Goal: Task Accomplishment & Management: Manage account settings

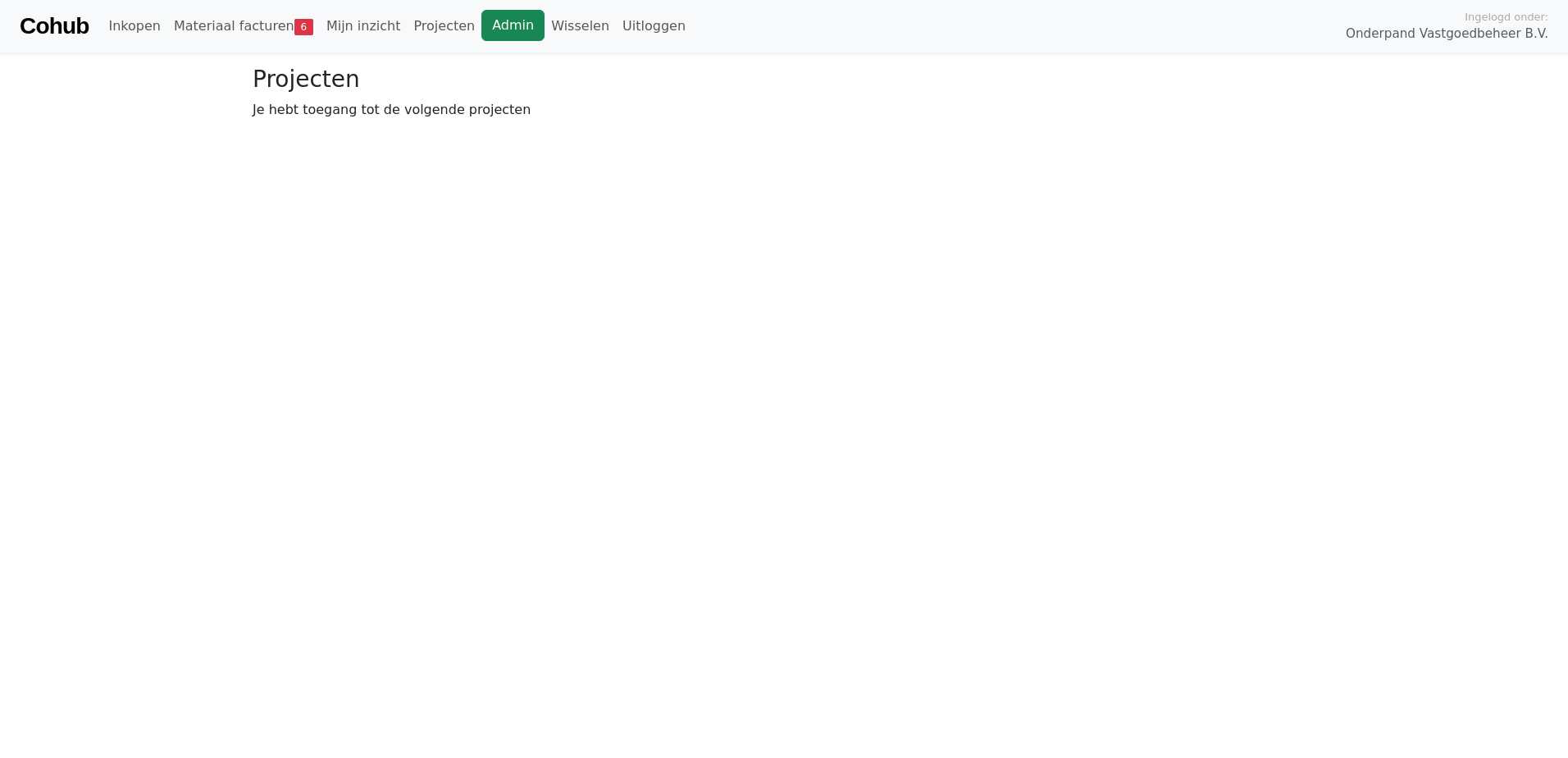
click at [481, 28] on link "Admin" at bounding box center [513, 25] width 63 height 31
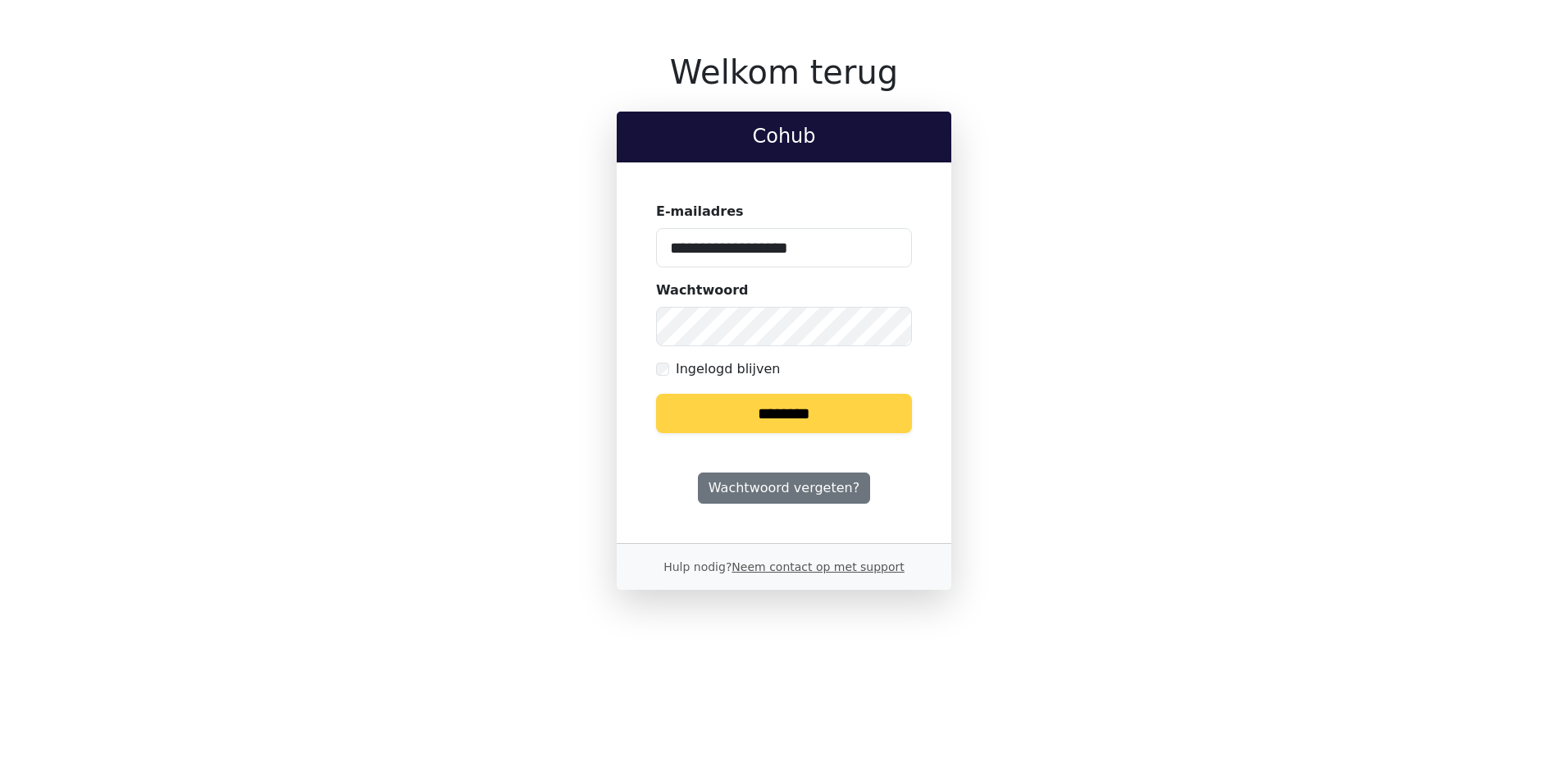
drag, startPoint x: 807, startPoint y: 249, endPoint x: 461, endPoint y: 214, distance: 347.8
click at [460, 214] on div "**********" at bounding box center [784, 321] width 1062 height 538
type input "**********"
click at [586, 307] on div "**********" at bounding box center [784, 321] width 1062 height 538
click at [656, 393] on input "********" at bounding box center [783, 413] width 255 height 40
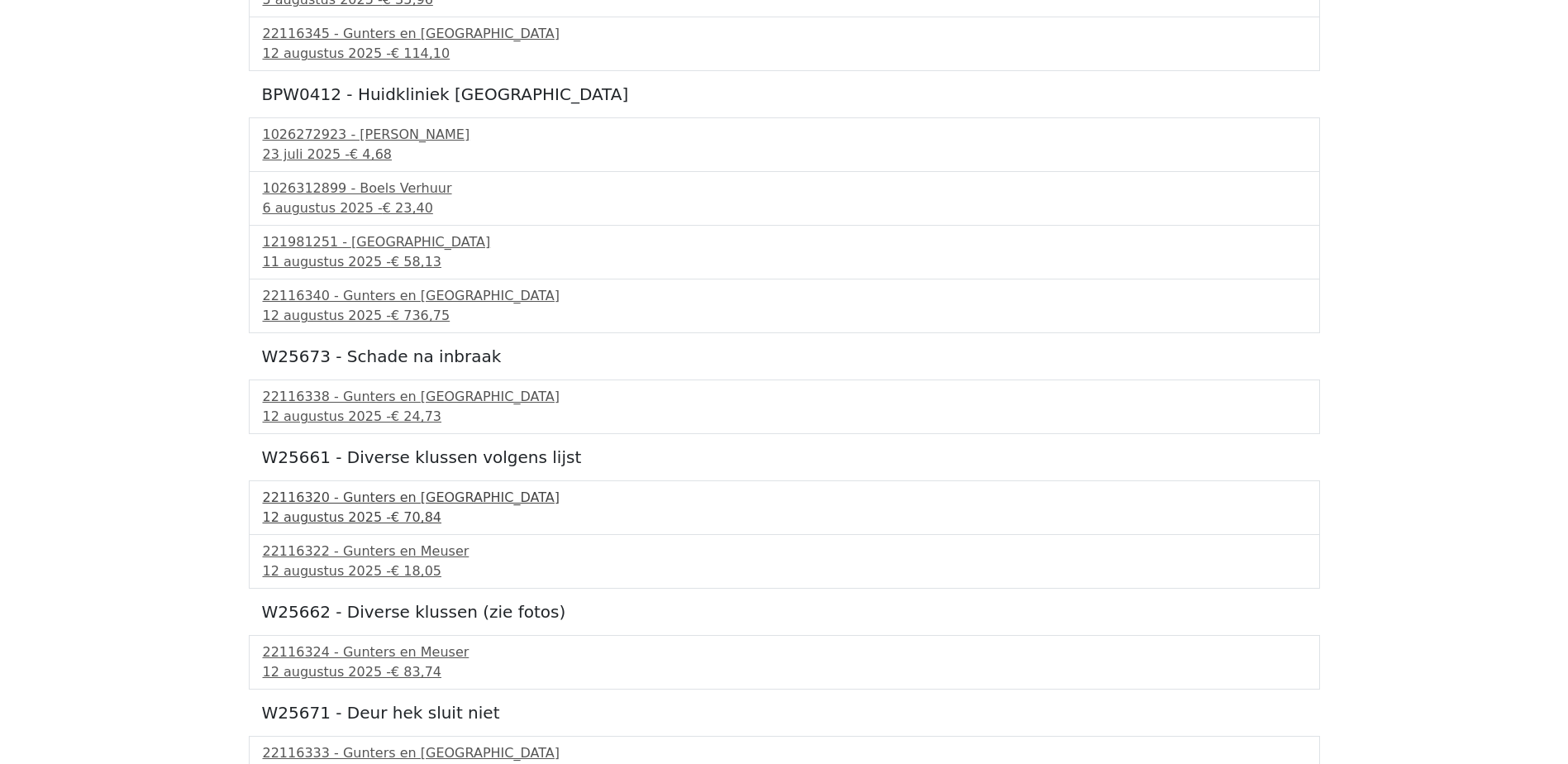
scroll to position [579, 0]
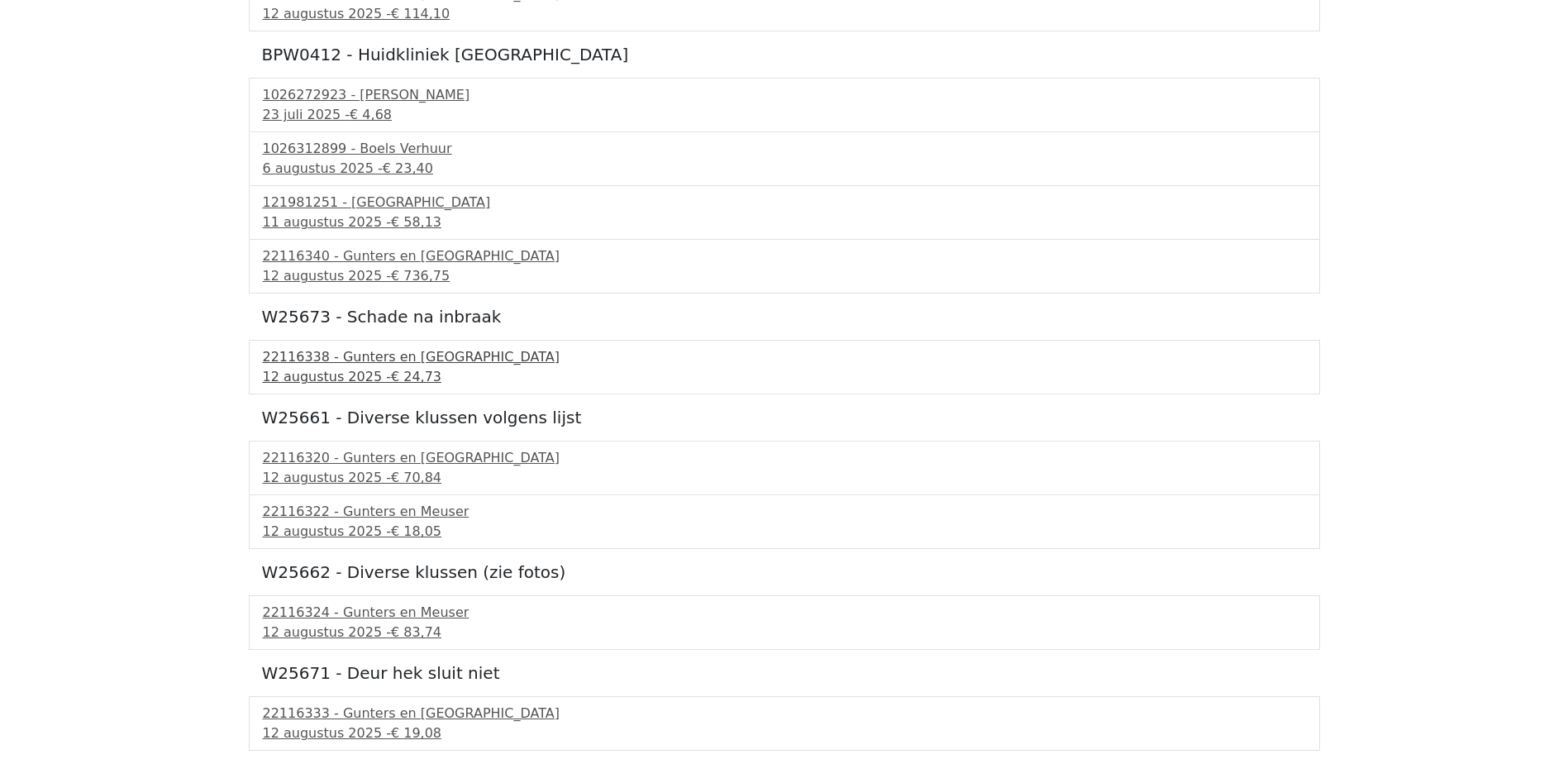
click at [325, 354] on div "22116338 - Gunters en [GEOGRAPHIC_DATA]" at bounding box center [784, 357] width 1043 height 19
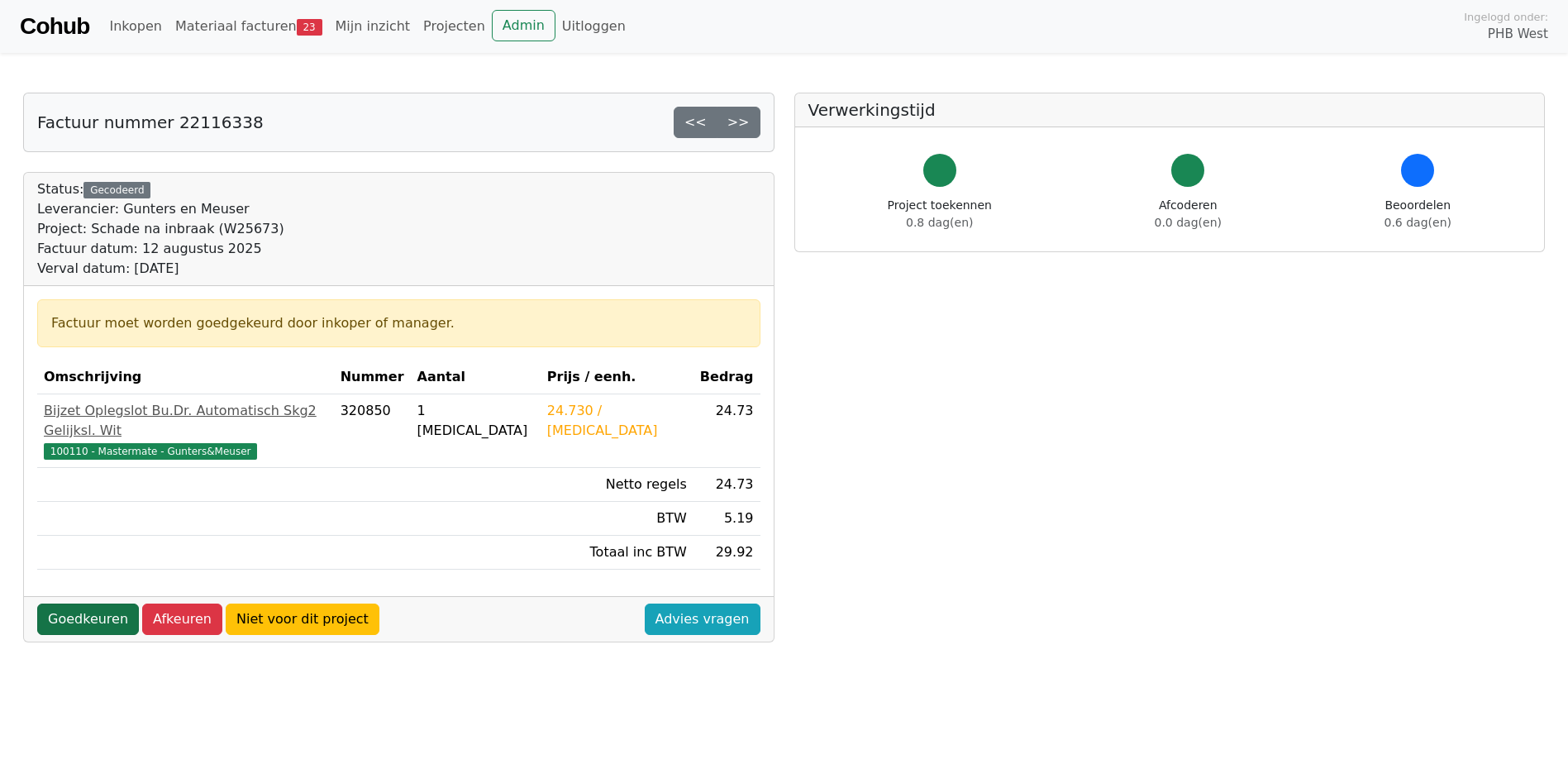
click at [82, 604] on link "Goedkeuren" at bounding box center [88, 619] width 102 height 31
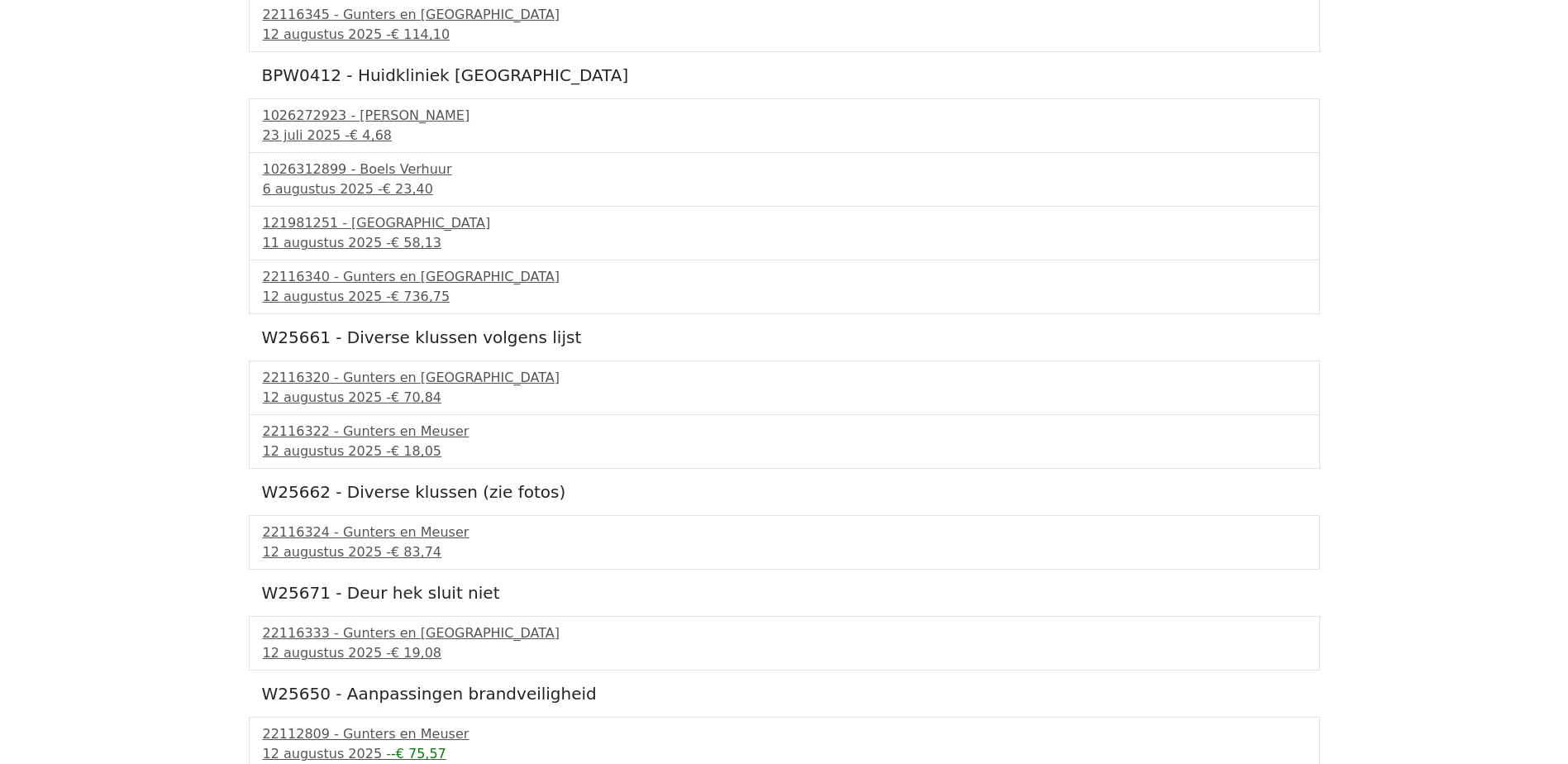
scroll to position [661, 0]
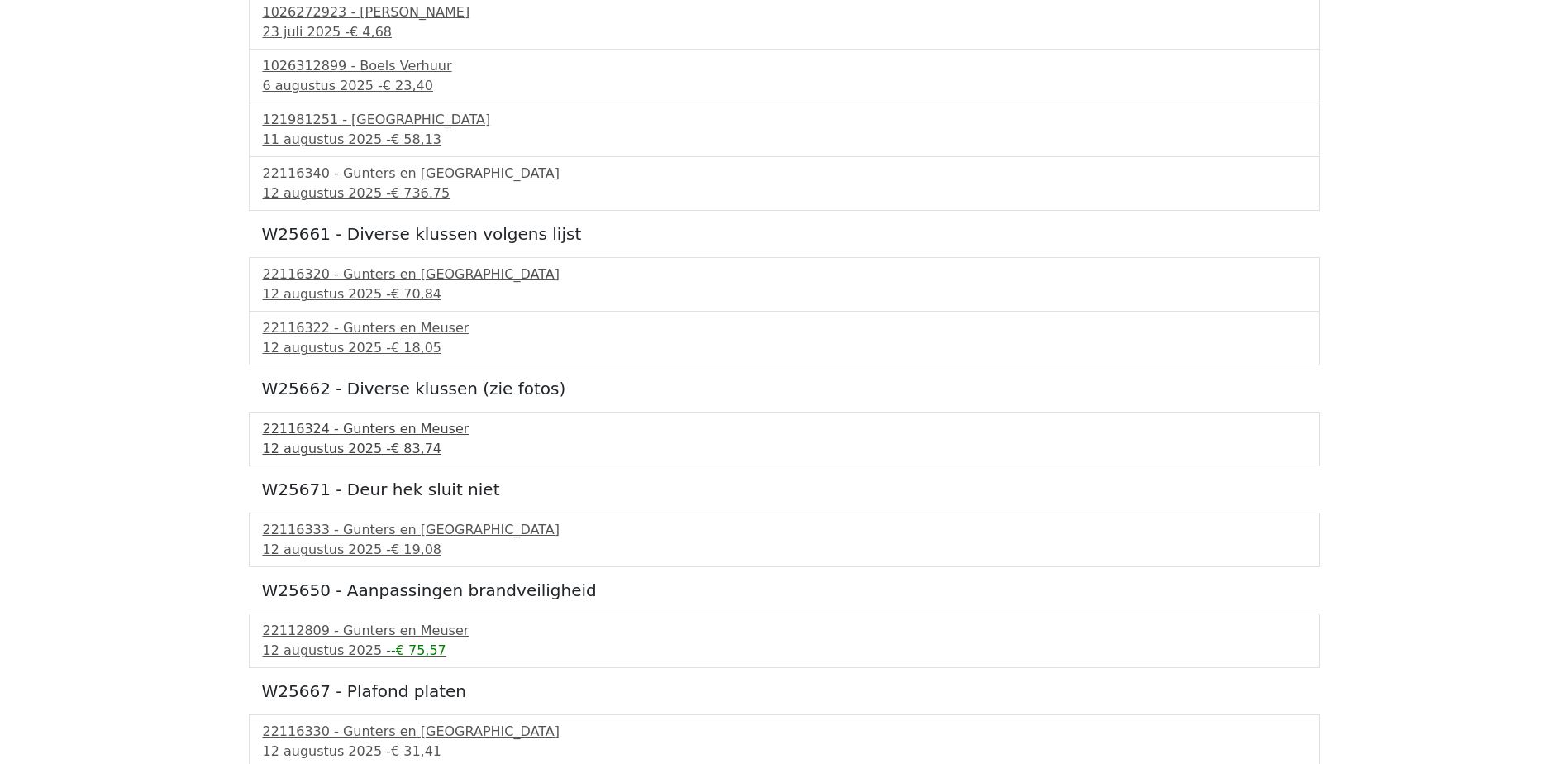
click at [334, 444] on div "12 augustus 2025 - € 83,74" at bounding box center [784, 449] width 1043 height 19
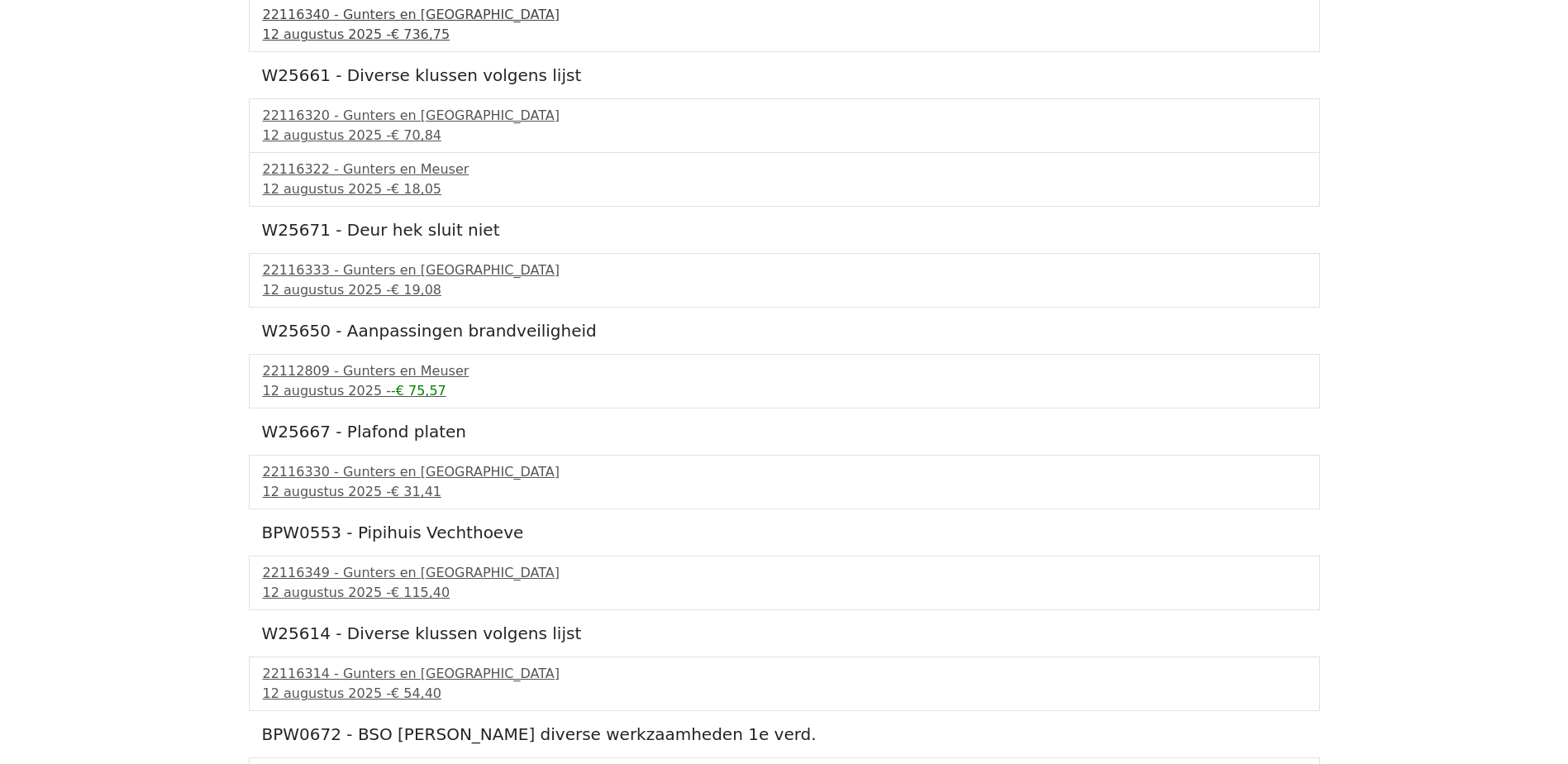
scroll to position [827, 0]
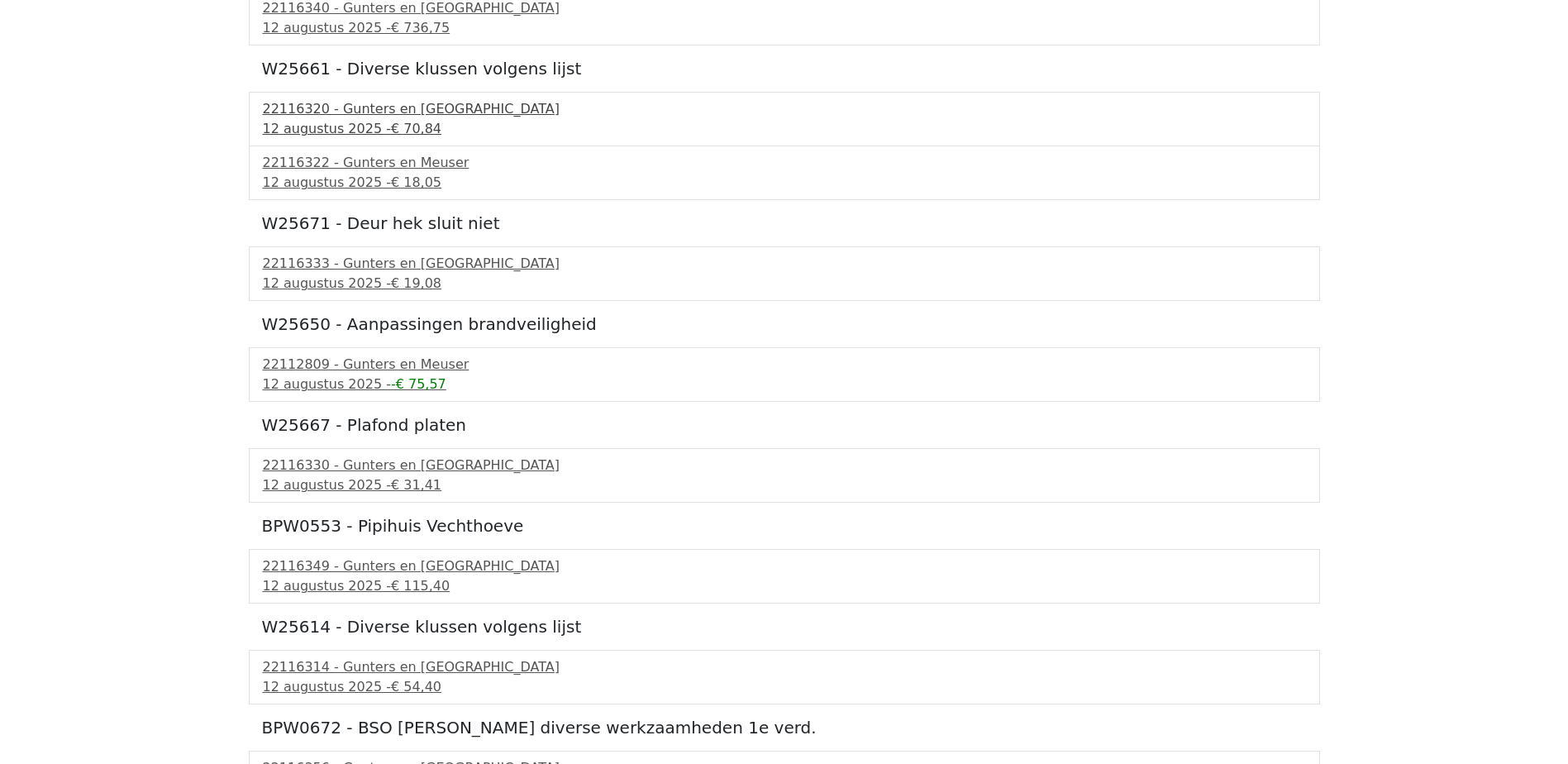
click at [327, 119] on div "22116320 - Gunters en Meuser" at bounding box center [784, 109] width 1043 height 19
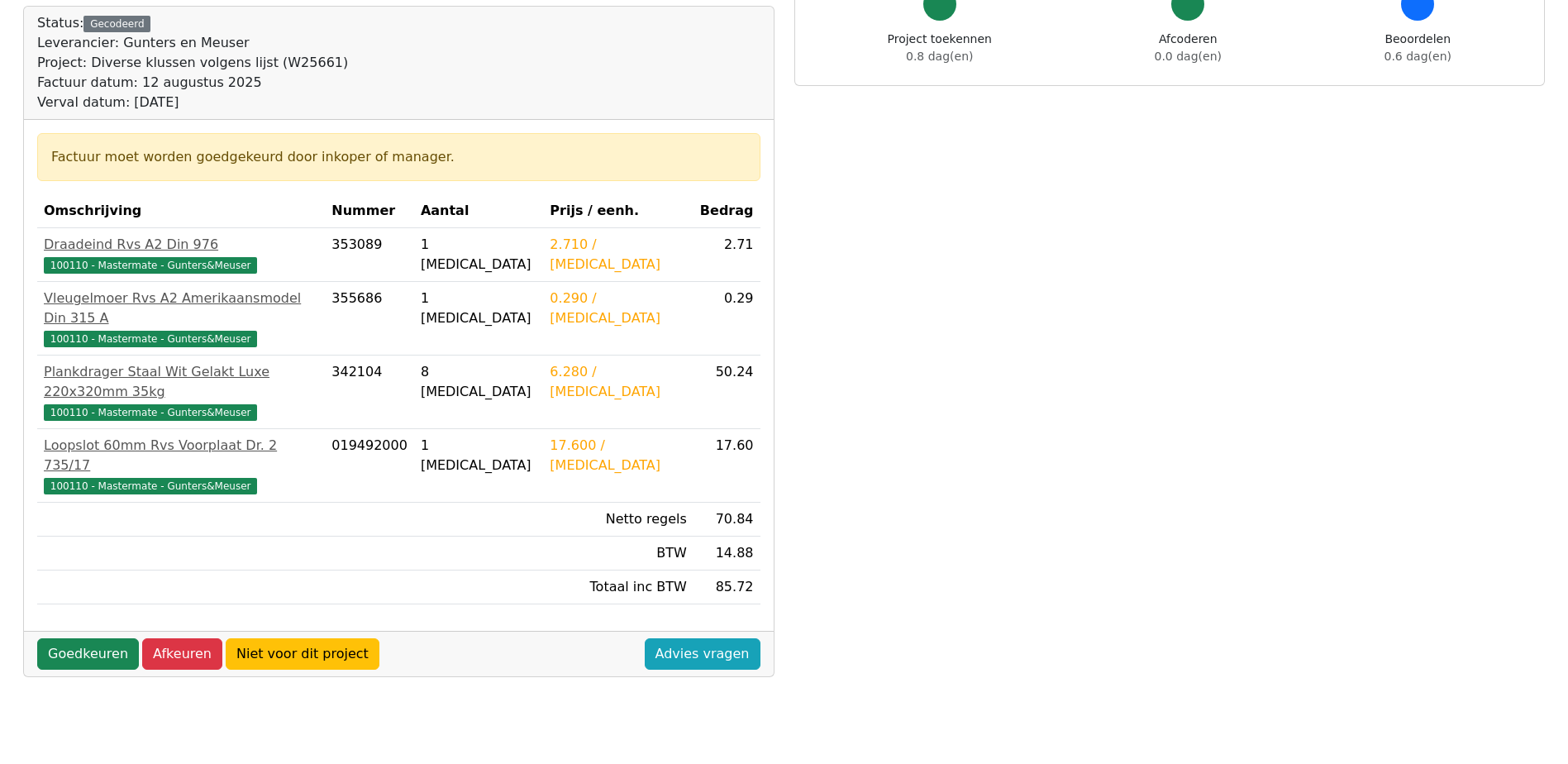
scroll to position [248, 0]
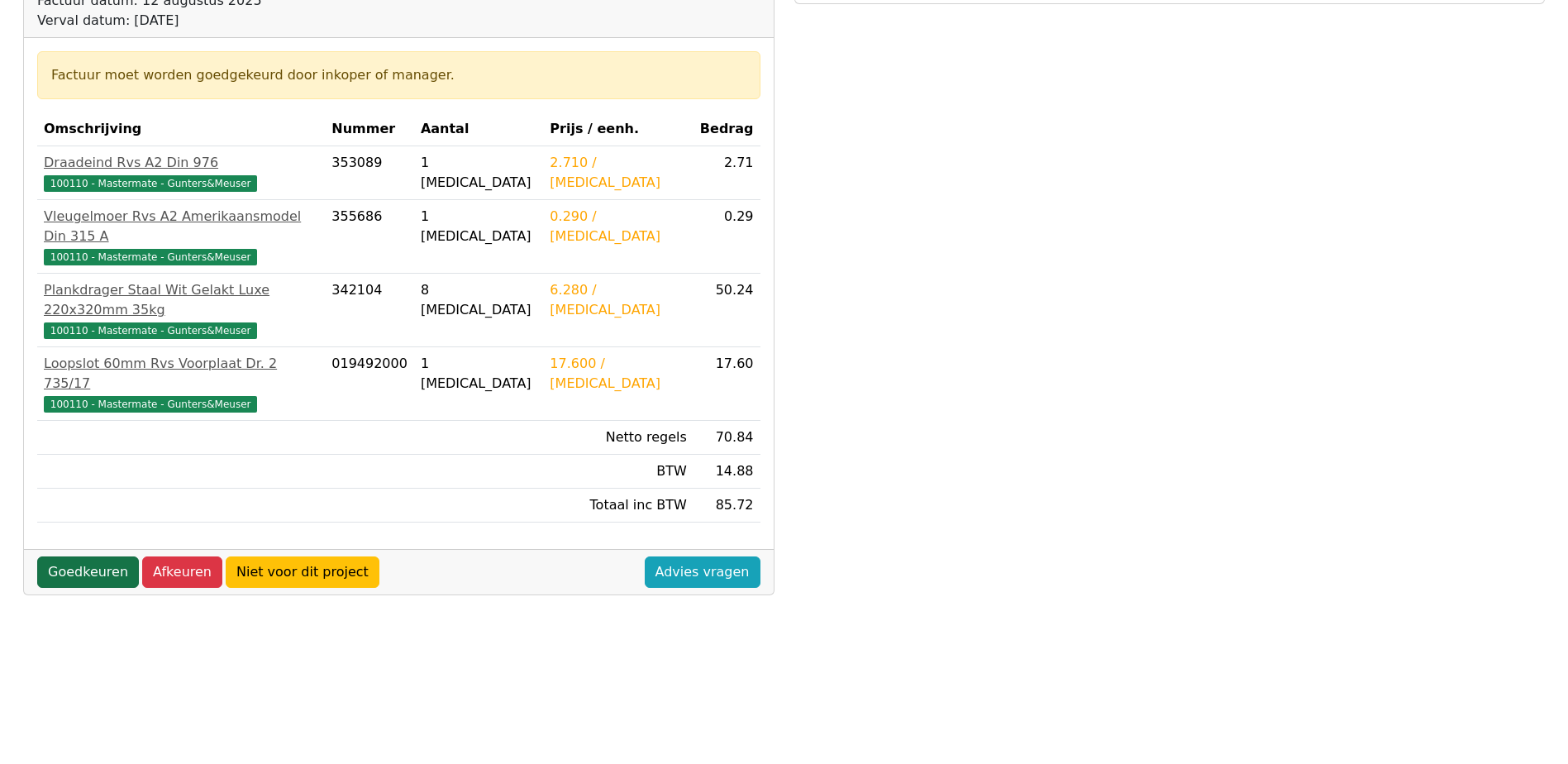
click at [77, 557] on link "Goedkeuren" at bounding box center [88, 572] width 102 height 31
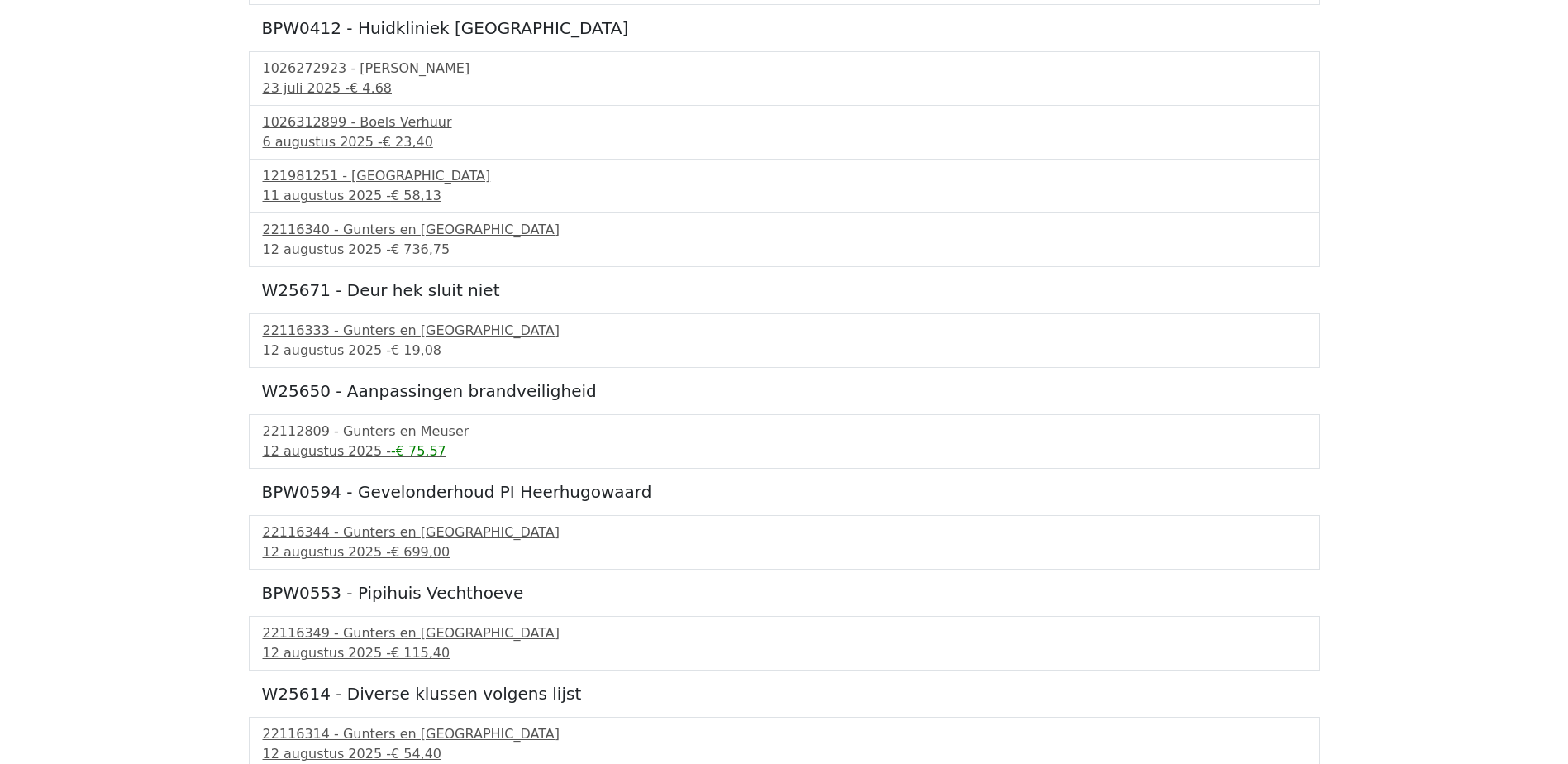
scroll to position [661, 0]
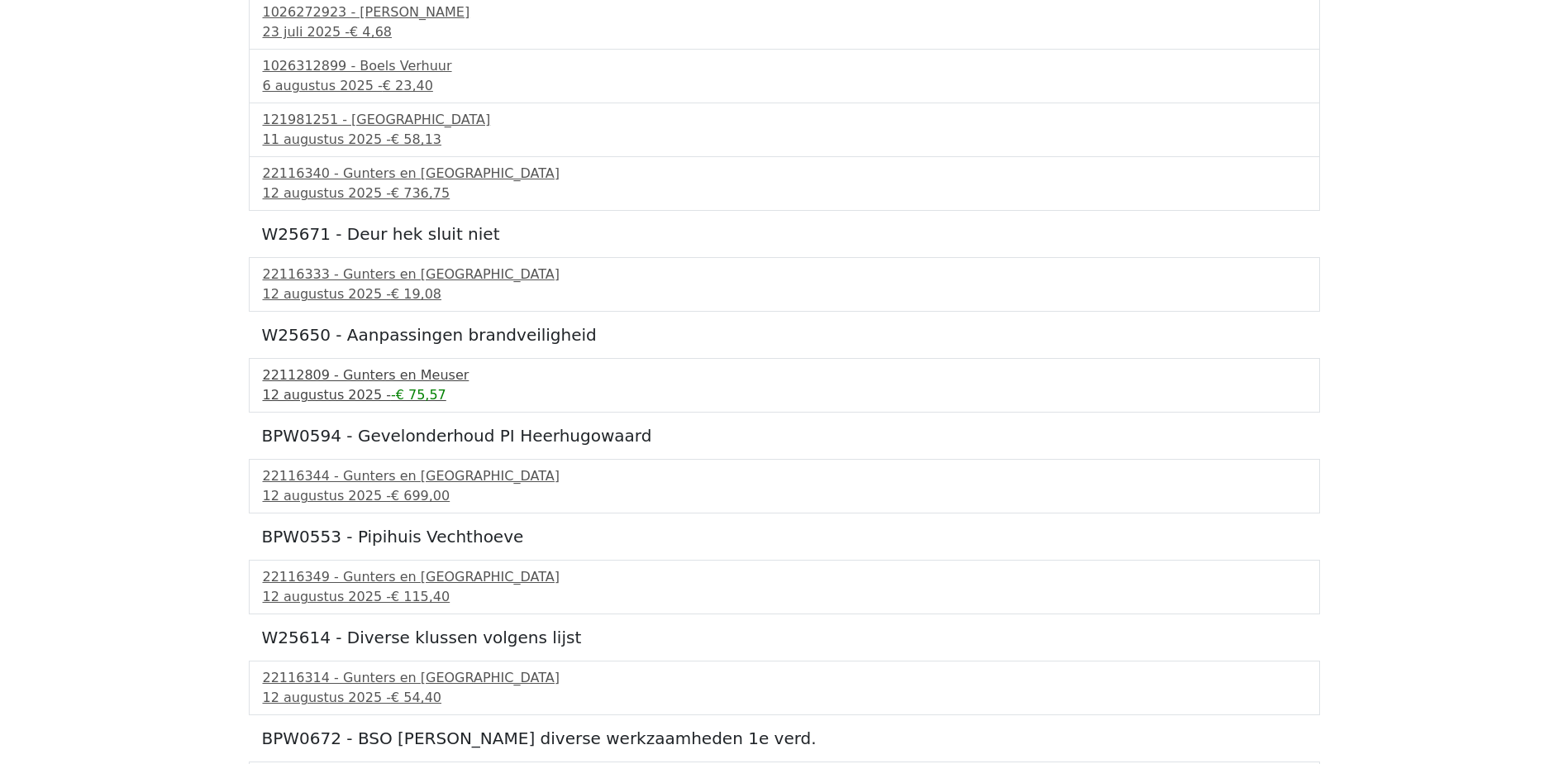
click at [322, 375] on div "22112809 - Gunters en Meuser" at bounding box center [784, 375] width 1043 height 19
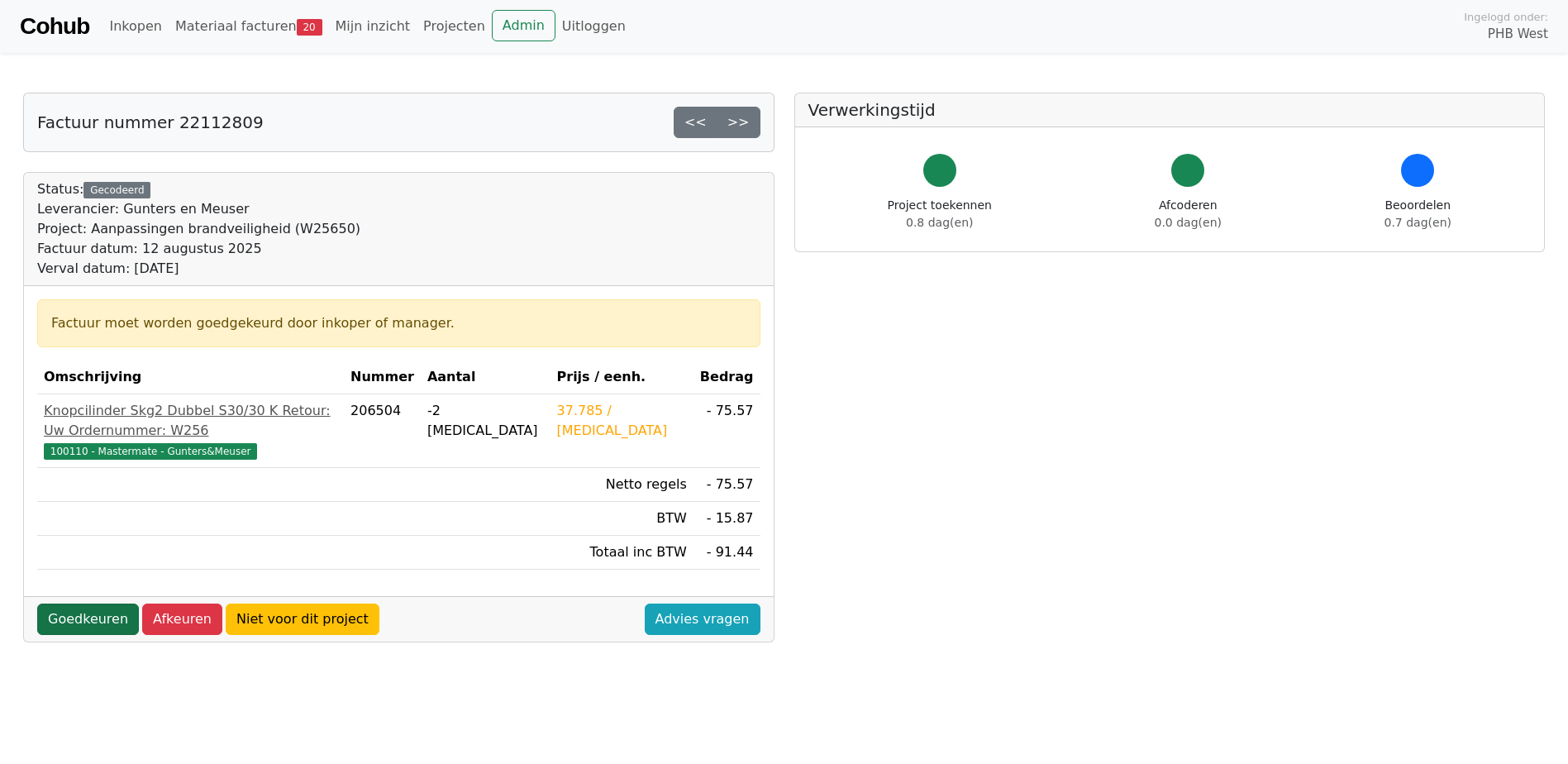
click at [81, 604] on link "Goedkeuren" at bounding box center [88, 619] width 102 height 31
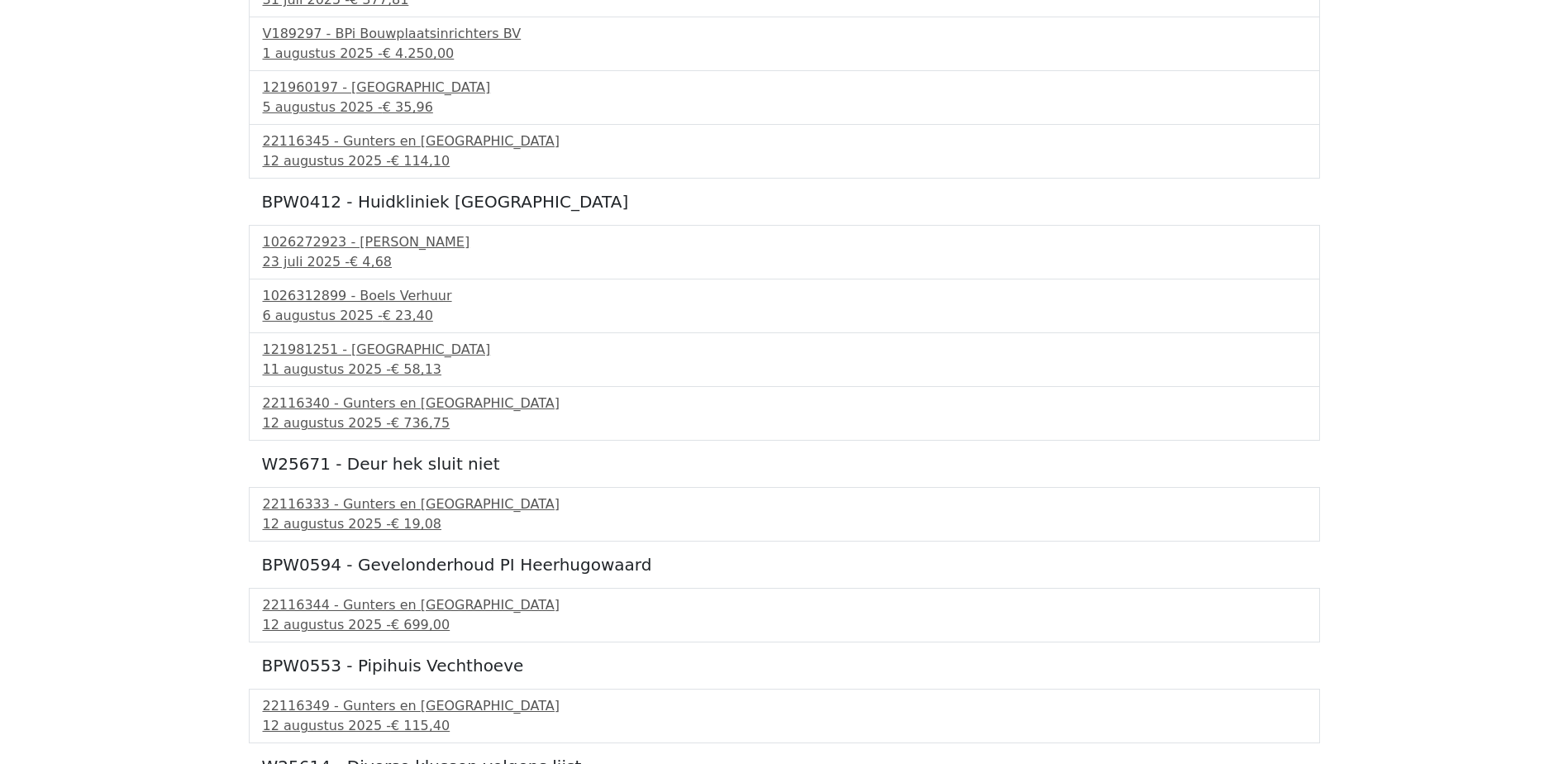
scroll to position [496, 0]
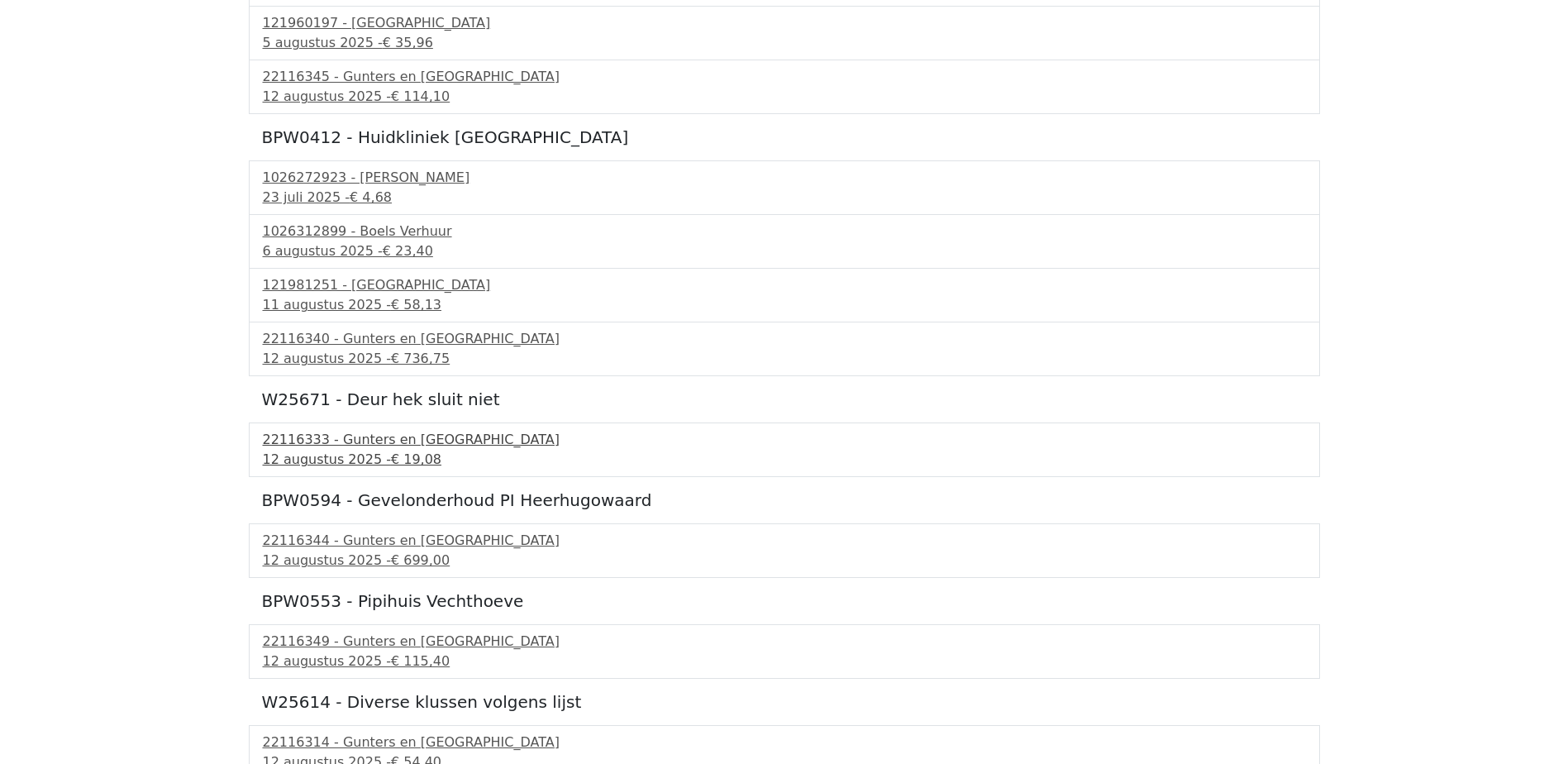
click at [327, 441] on div "22116333 - Gunters en Meuser" at bounding box center [784, 440] width 1043 height 19
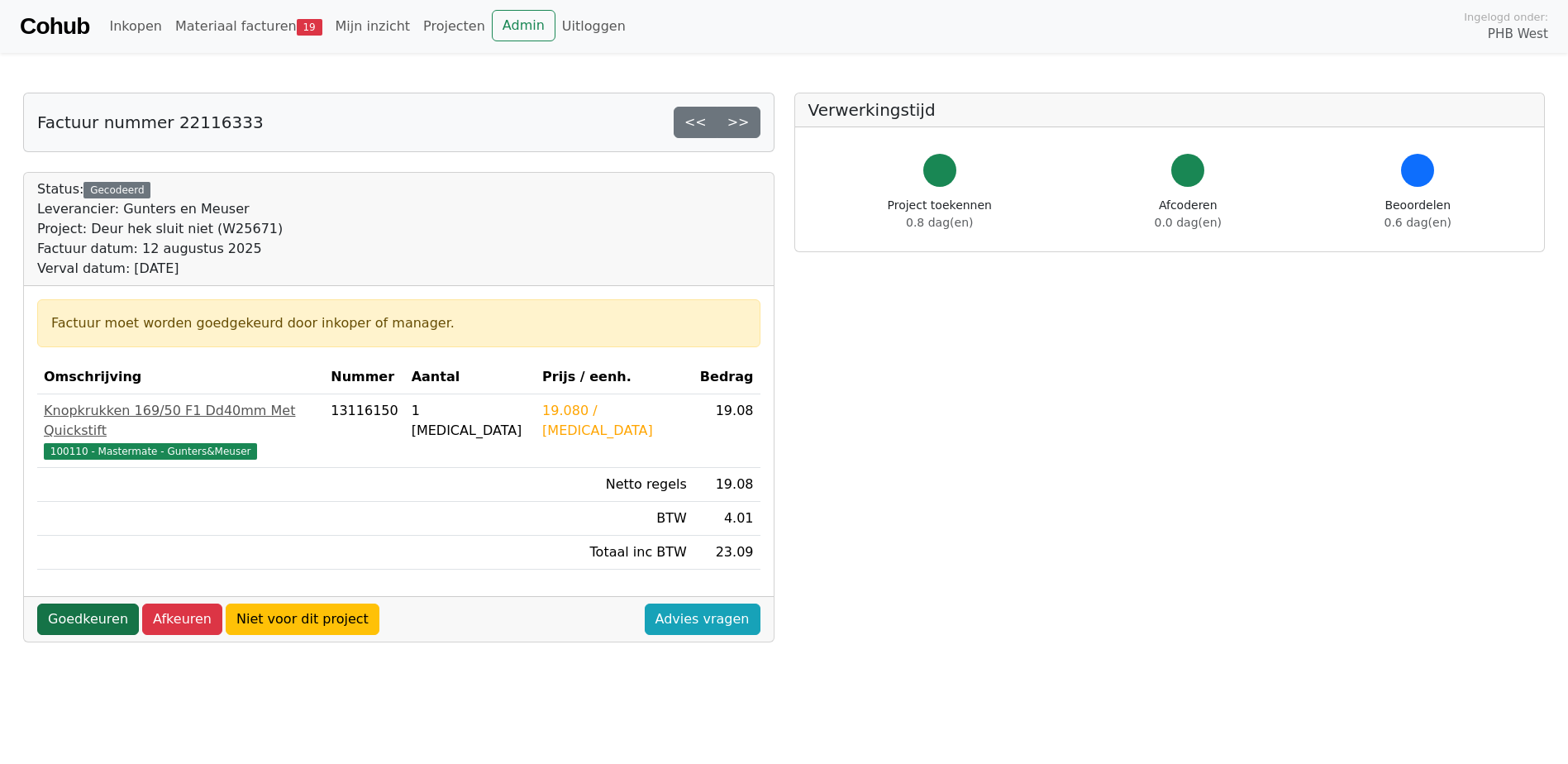
click at [88, 604] on link "Goedkeuren" at bounding box center [88, 619] width 102 height 31
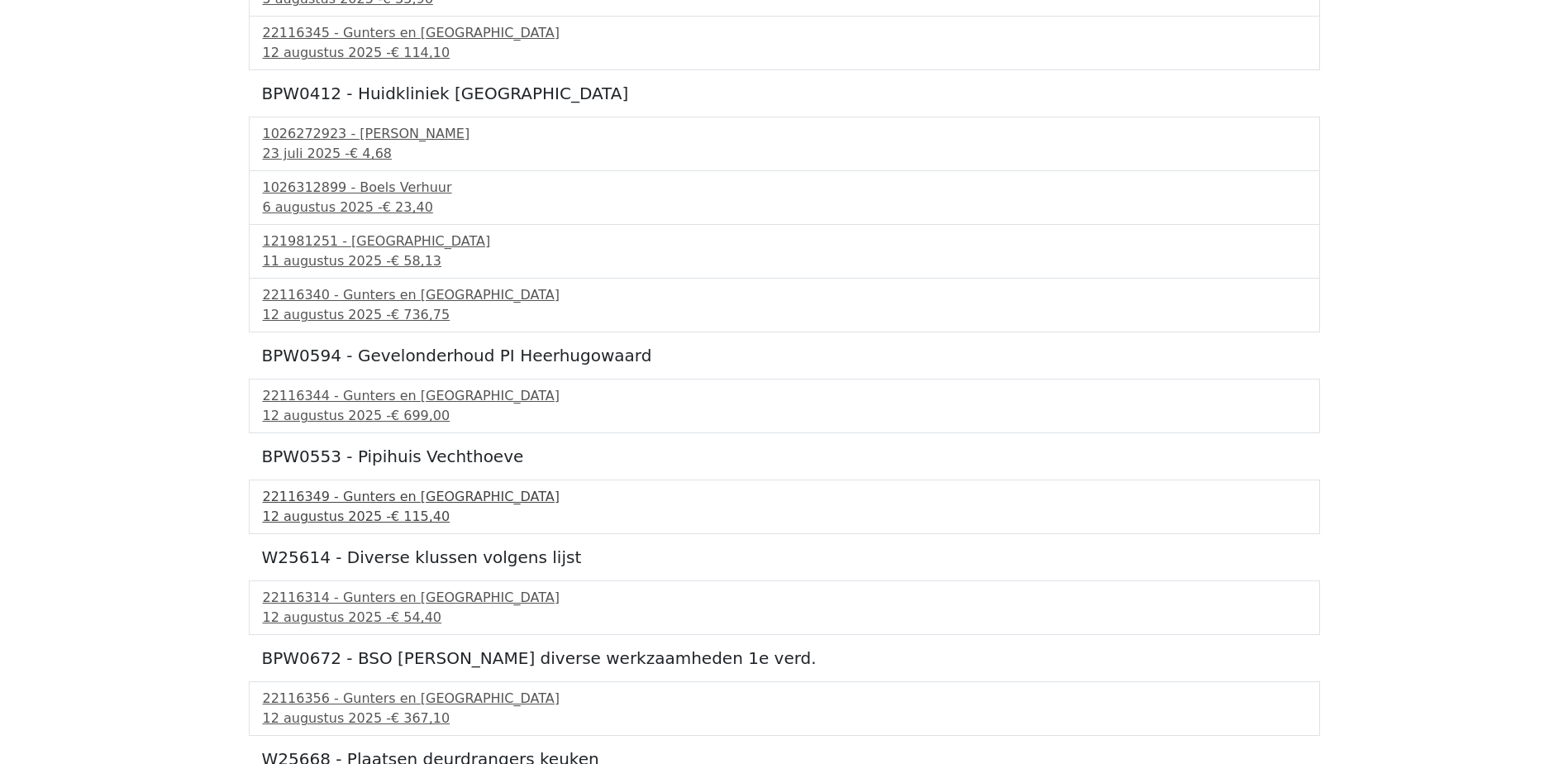
scroll to position [579, 0]
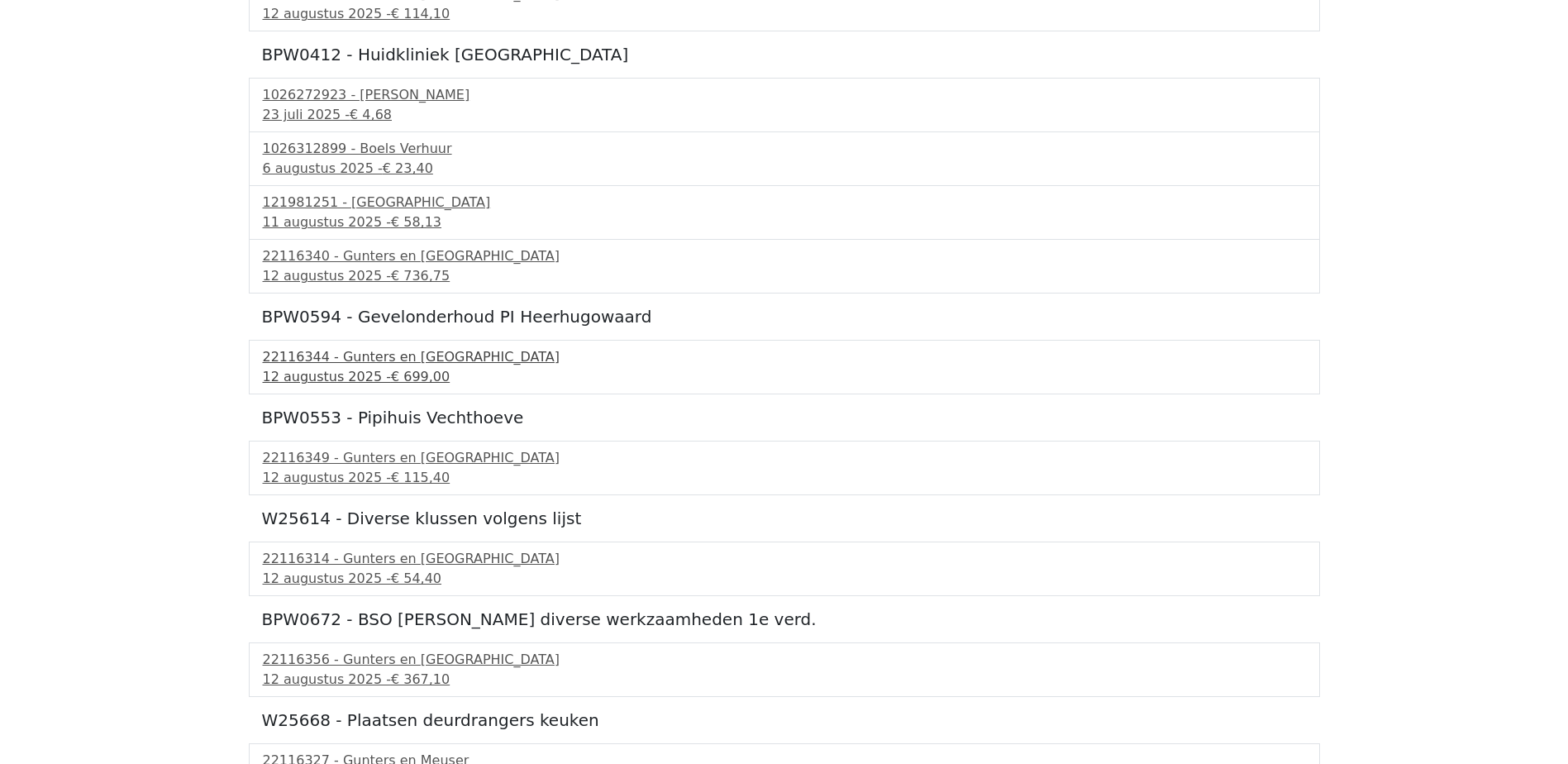
click at [312, 373] on div "12 augustus 2025 - € 699,00" at bounding box center [784, 377] width 1043 height 19
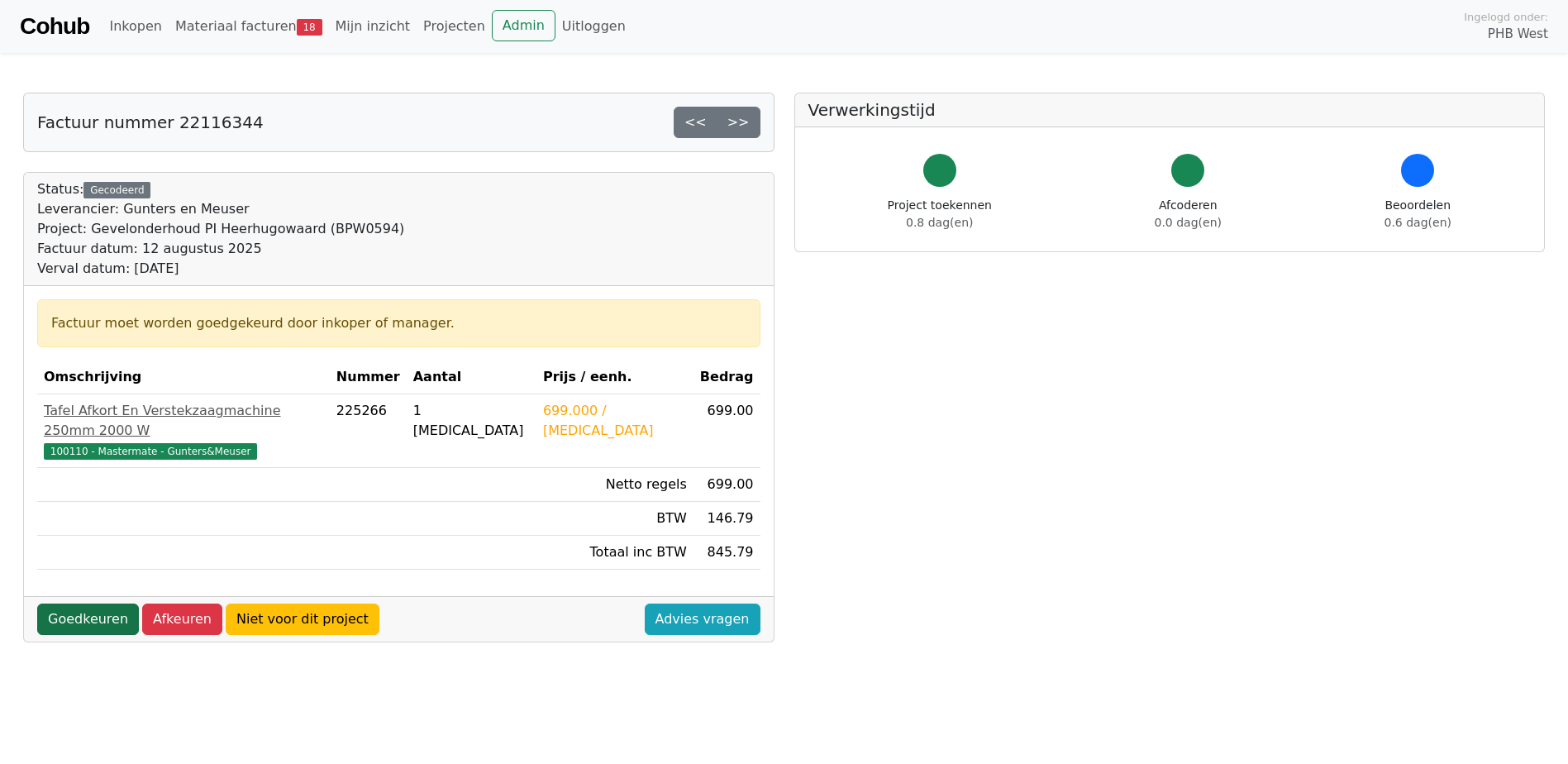
click at [74, 604] on link "Goedkeuren" at bounding box center [88, 619] width 102 height 31
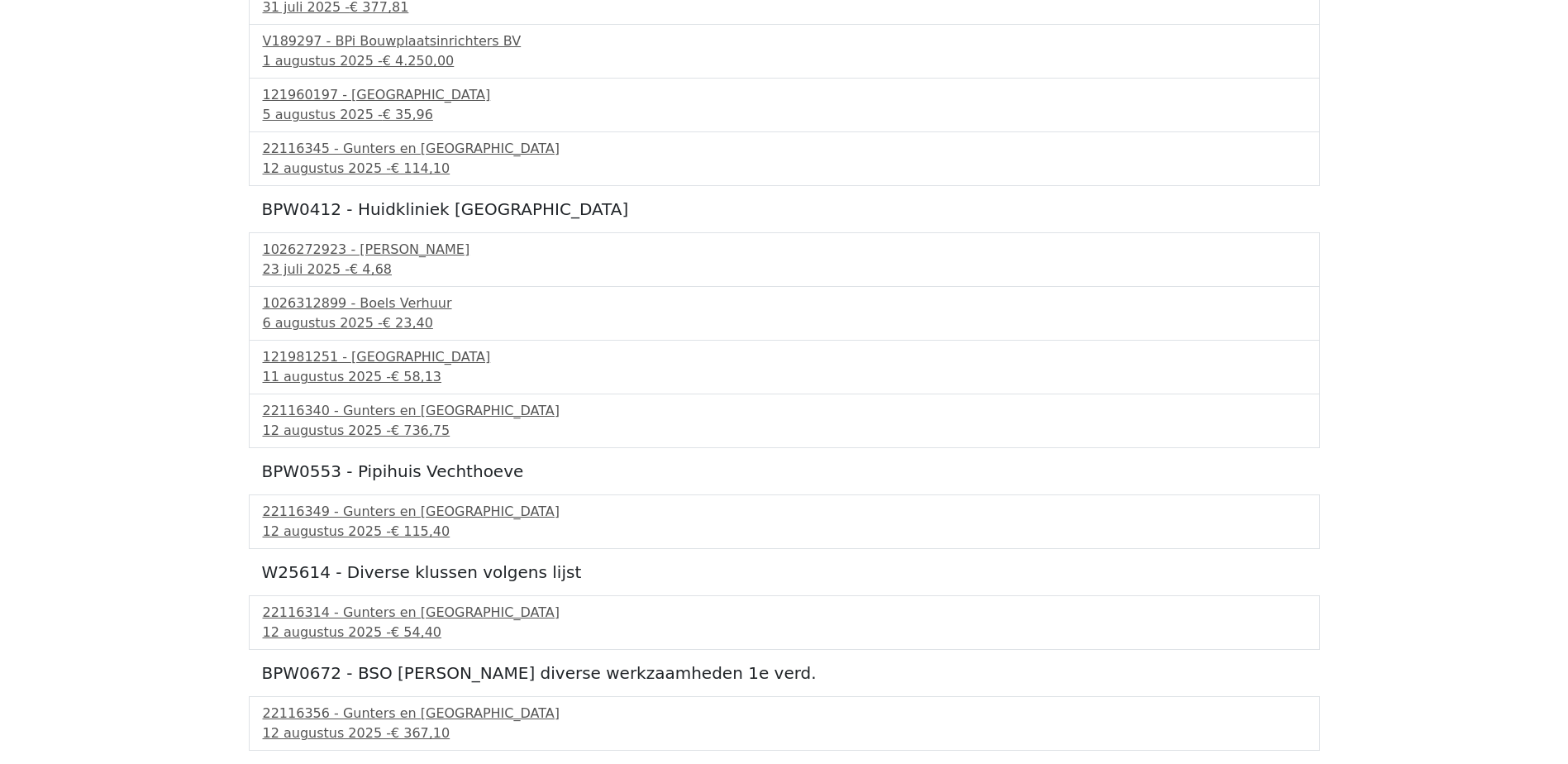
scroll to position [579, 0]
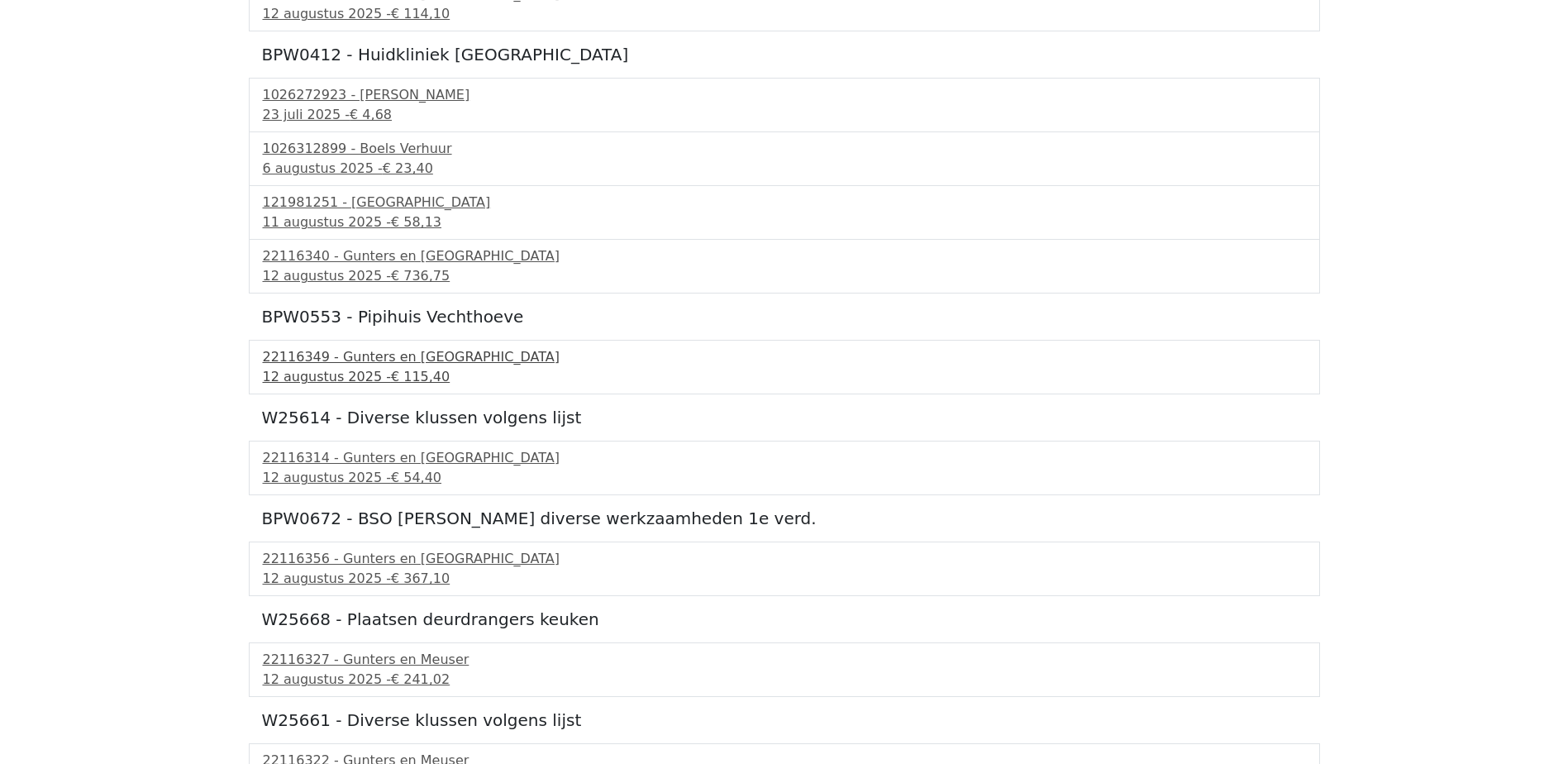
click at [336, 373] on div "12 augustus 2025 - € 115,40" at bounding box center [784, 377] width 1043 height 19
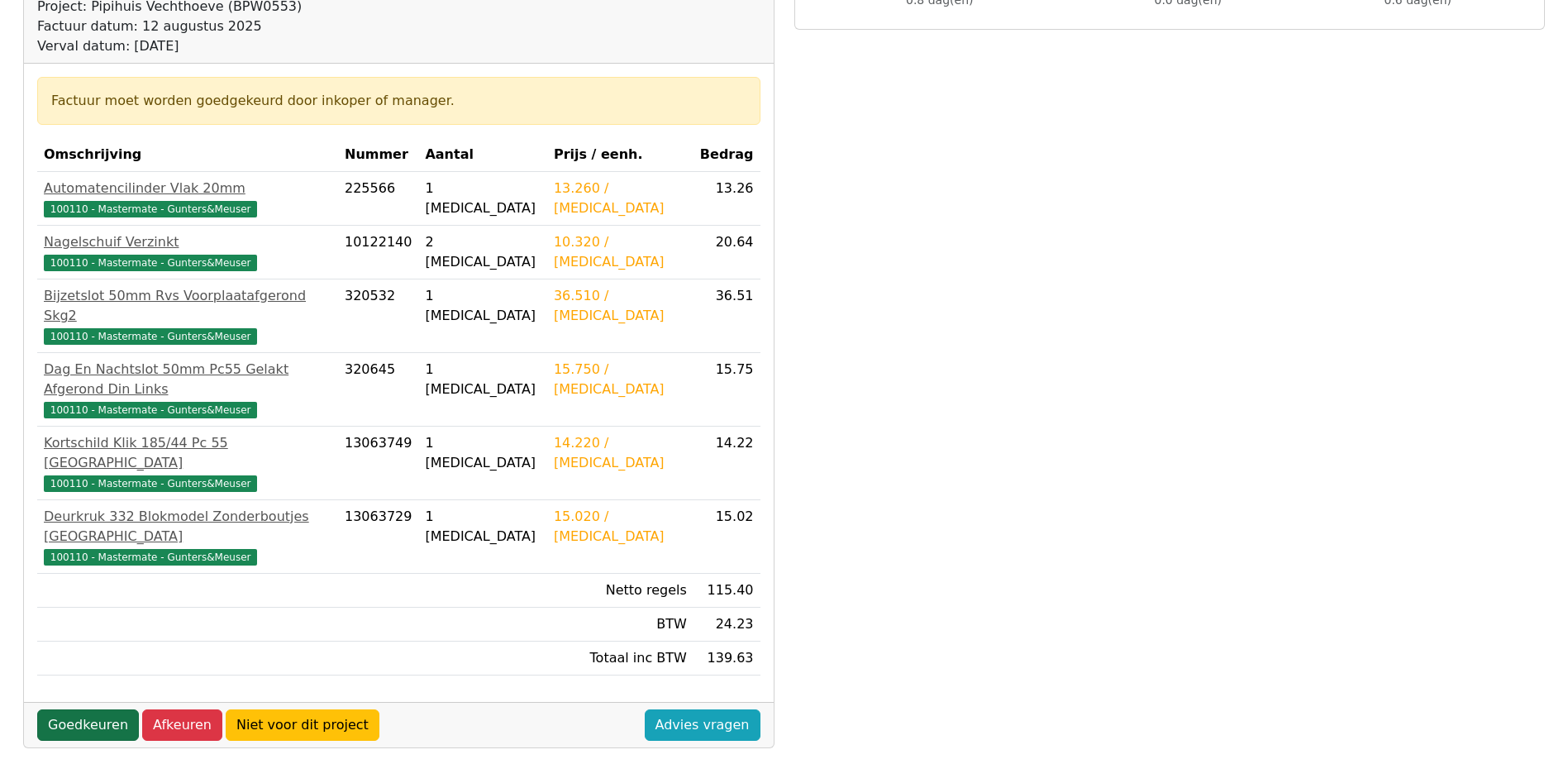
scroll to position [248, 0]
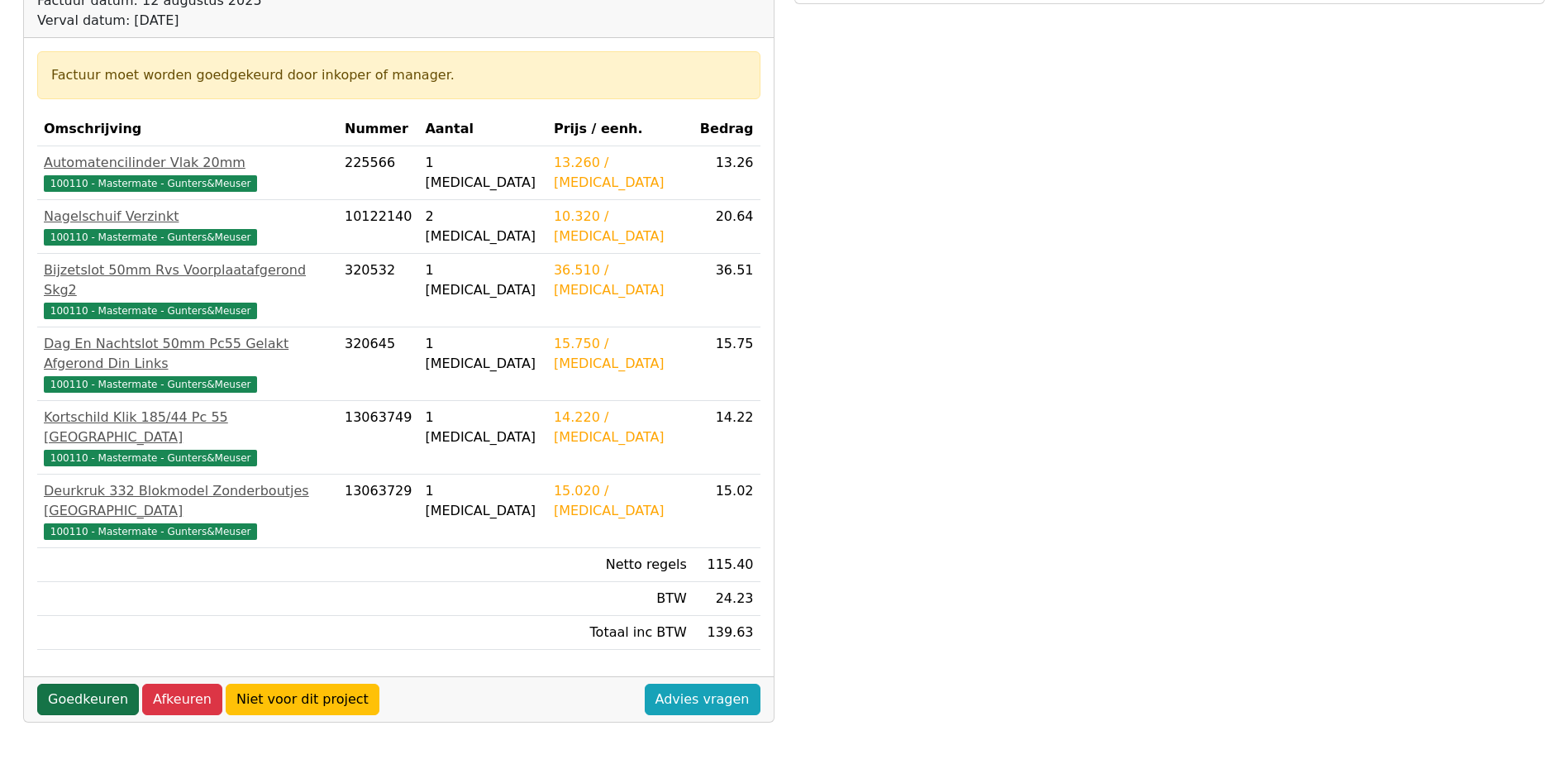
click at [72, 683] on link "Goedkeuren" at bounding box center [88, 698] width 102 height 31
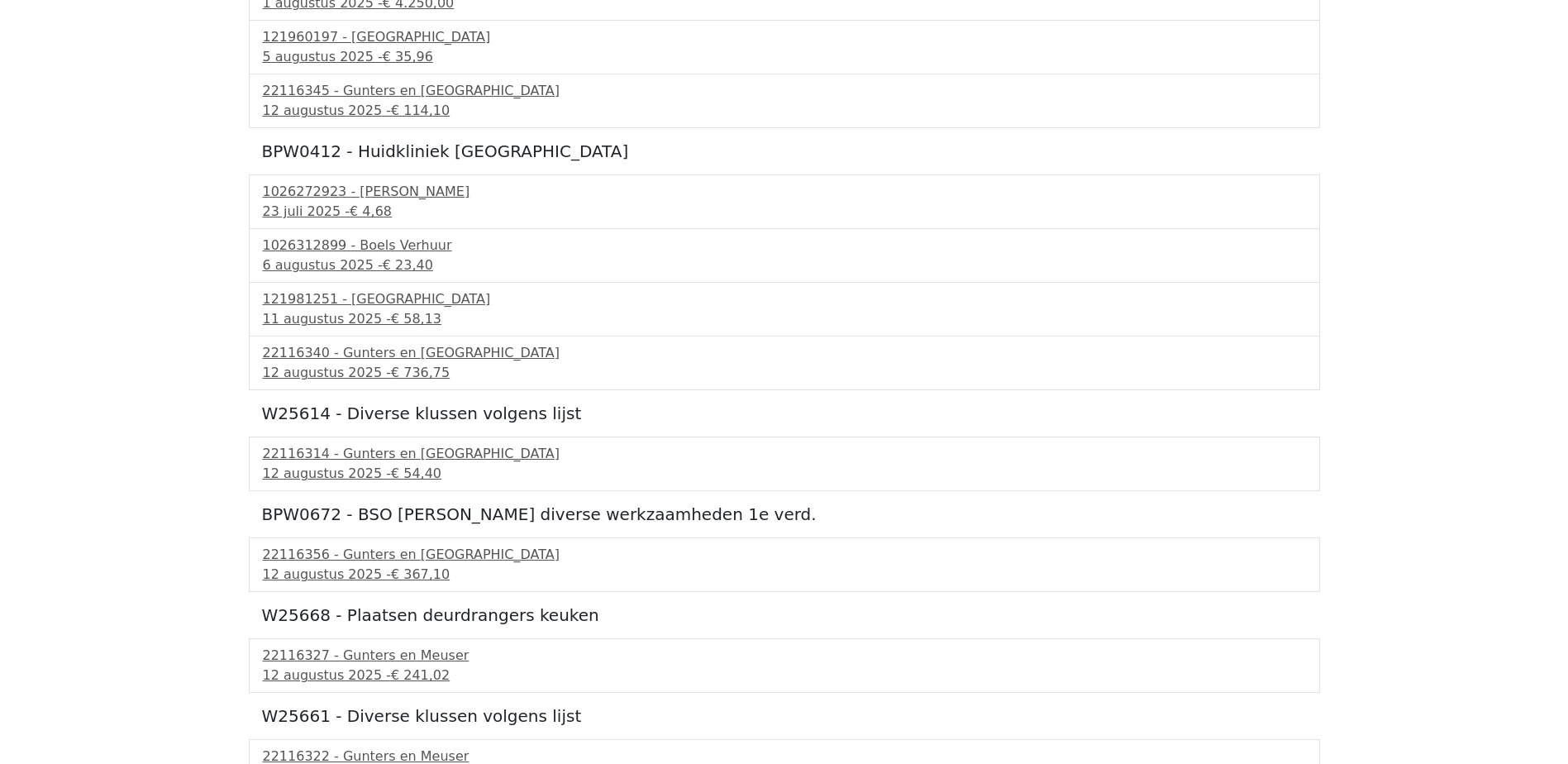
scroll to position [579, 0]
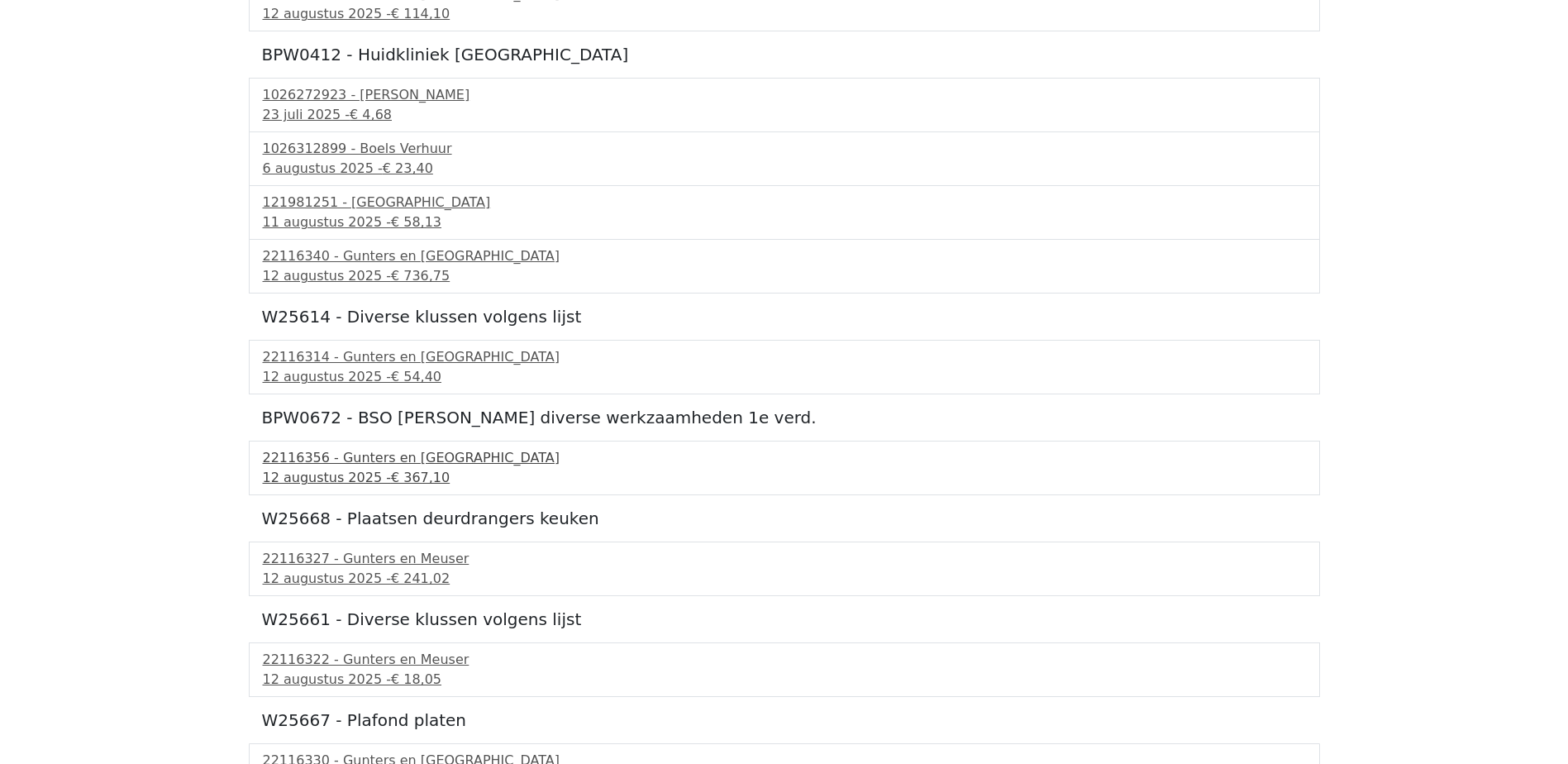
click at [355, 466] on div "22116356 - Gunters en [GEOGRAPHIC_DATA]" at bounding box center [784, 458] width 1043 height 19
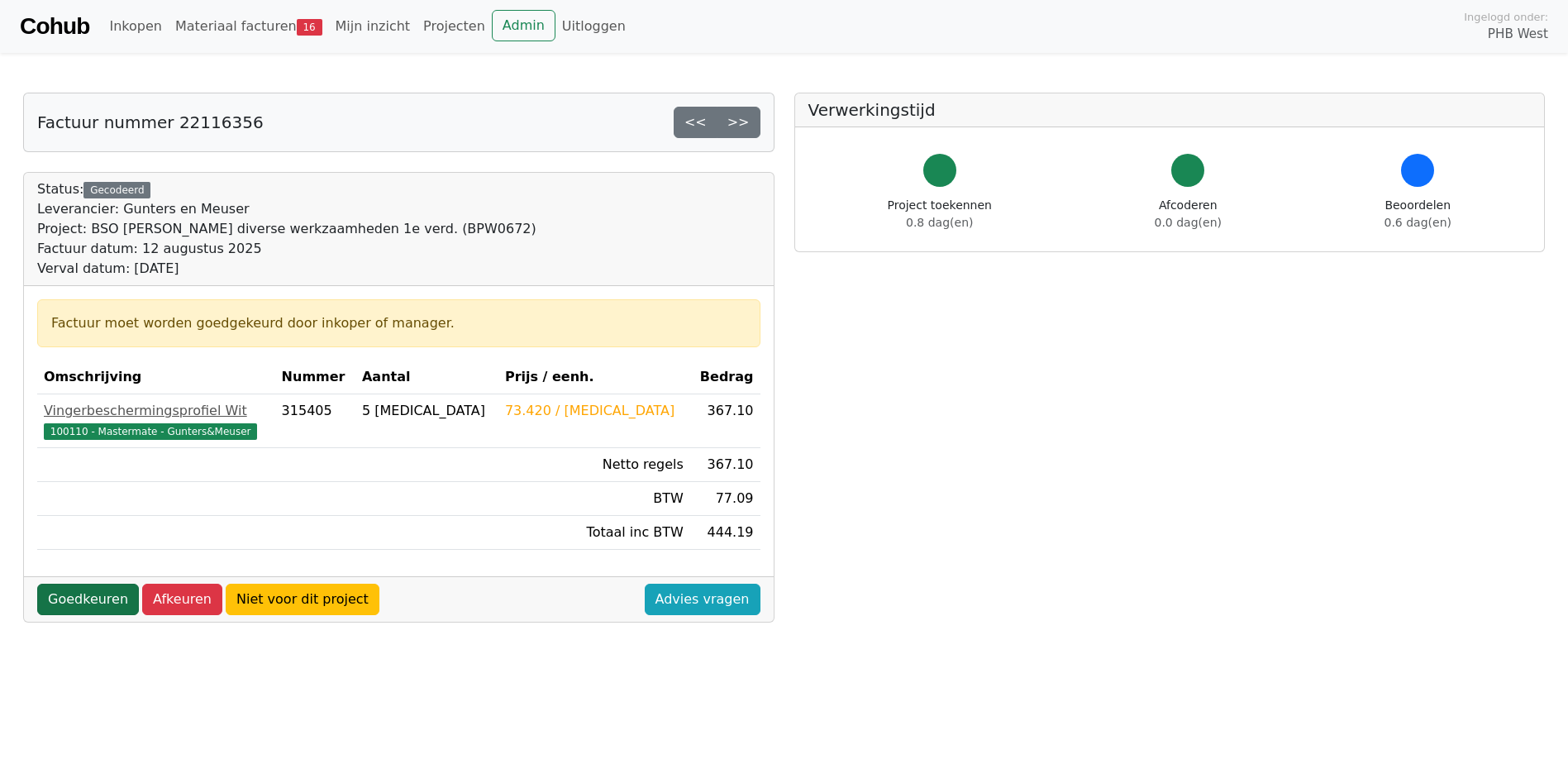
click at [104, 598] on link "Goedkeuren" at bounding box center [88, 598] width 102 height 31
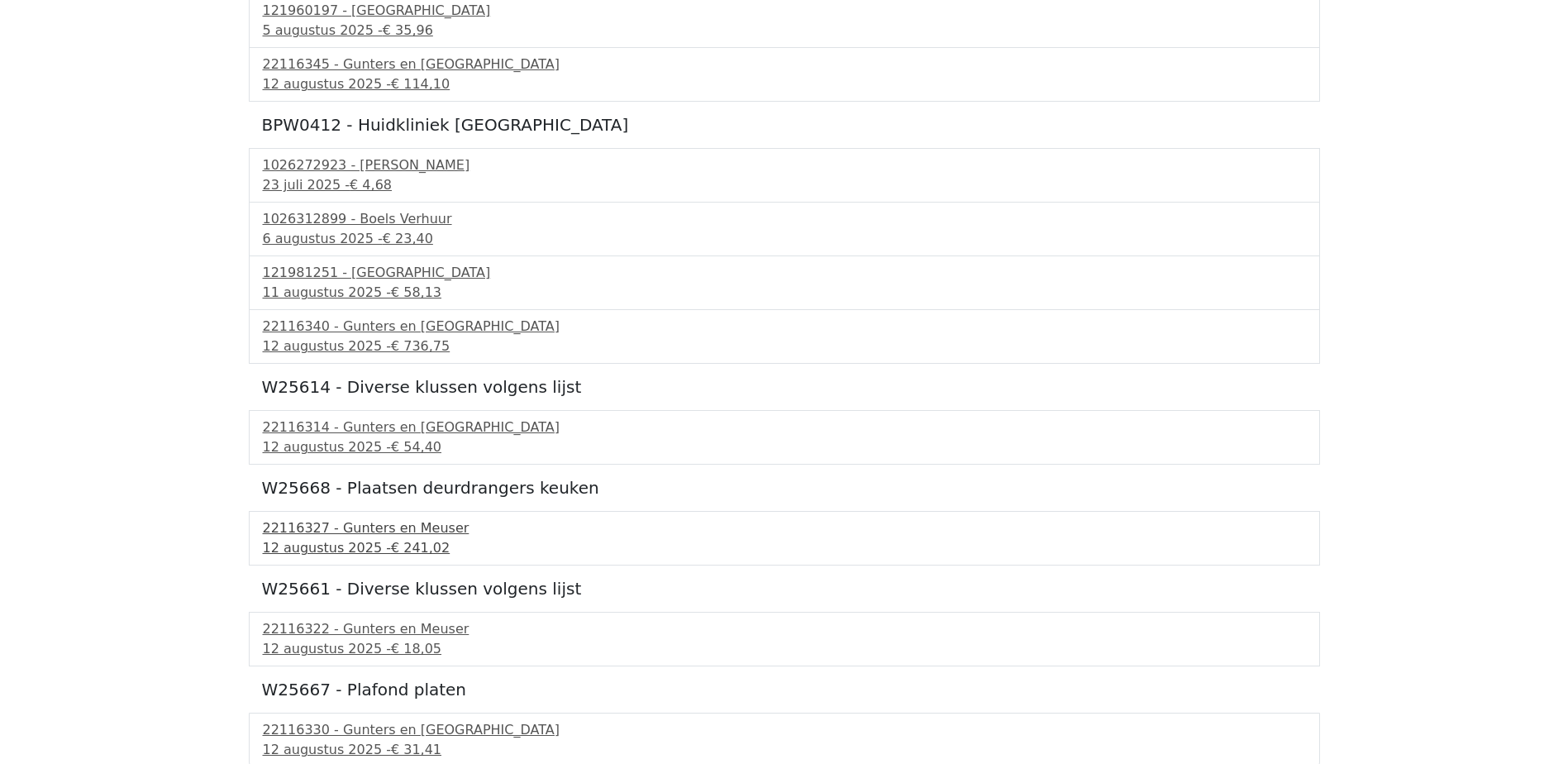
scroll to position [512, 0]
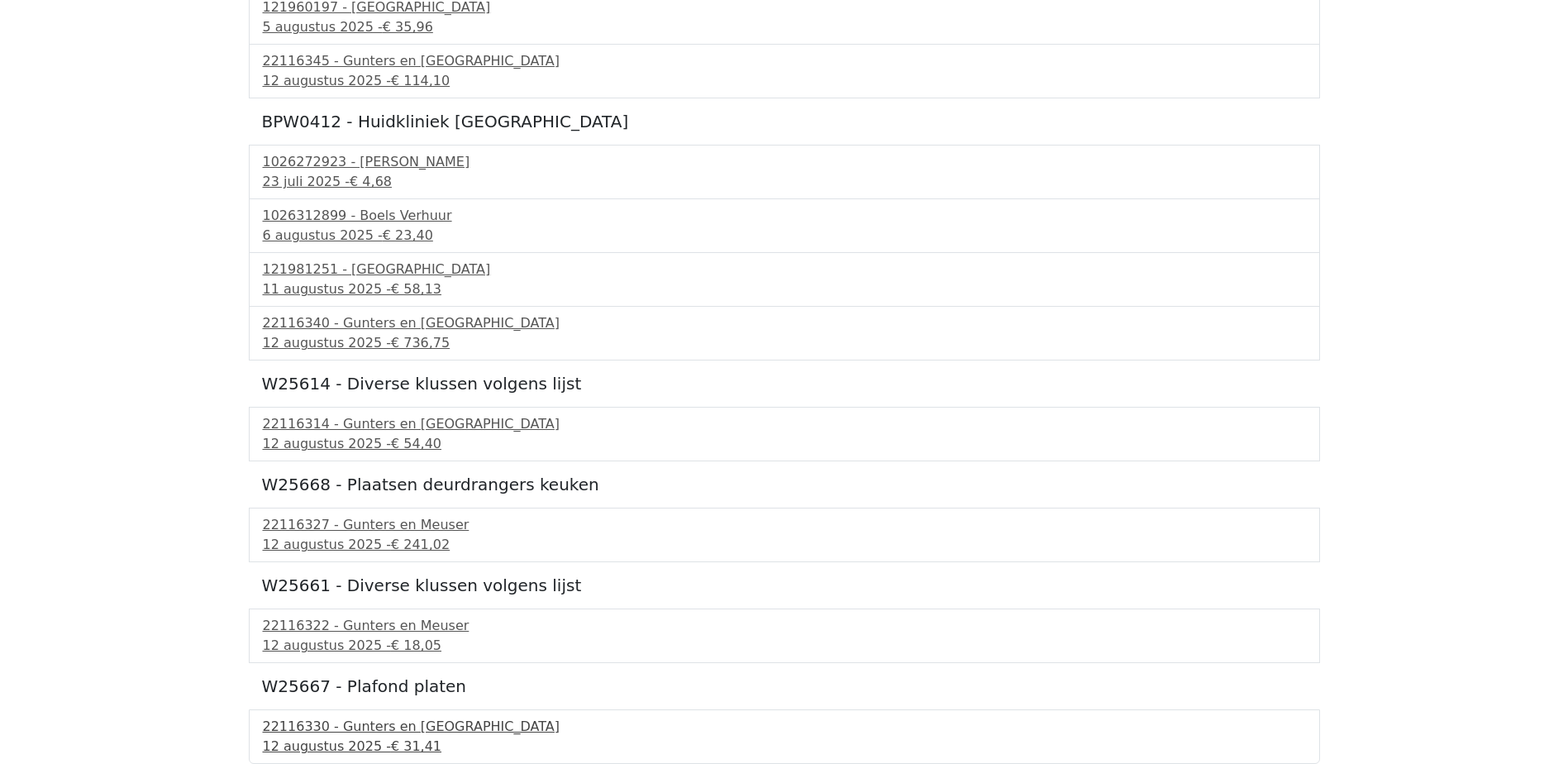
click at [312, 729] on div "22116330 - Gunters en [GEOGRAPHIC_DATA]" at bounding box center [784, 727] width 1043 height 19
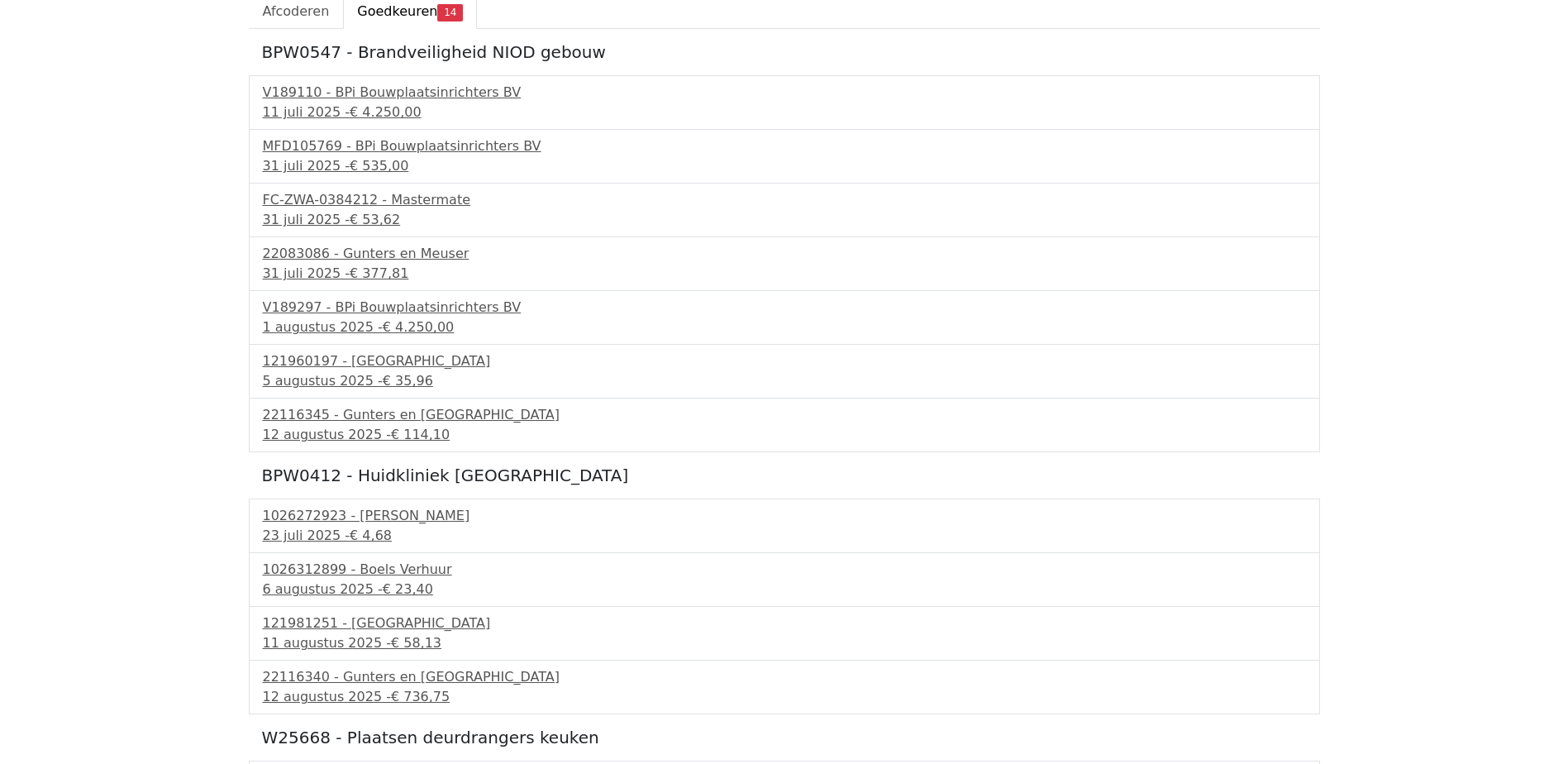
scroll to position [411, 0]
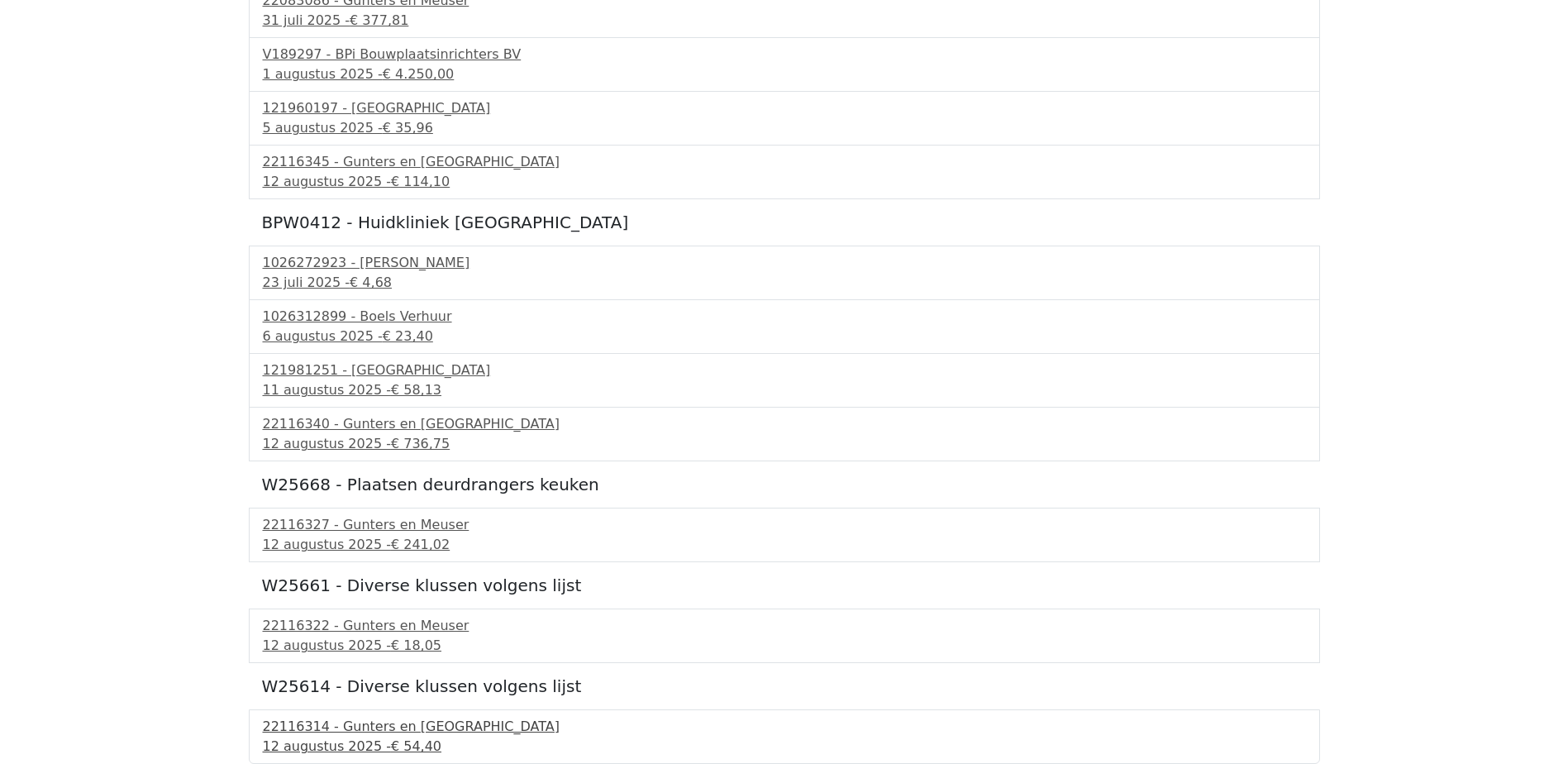
click at [283, 735] on div "22116314 - Gunters en Meuser" at bounding box center [784, 727] width 1043 height 19
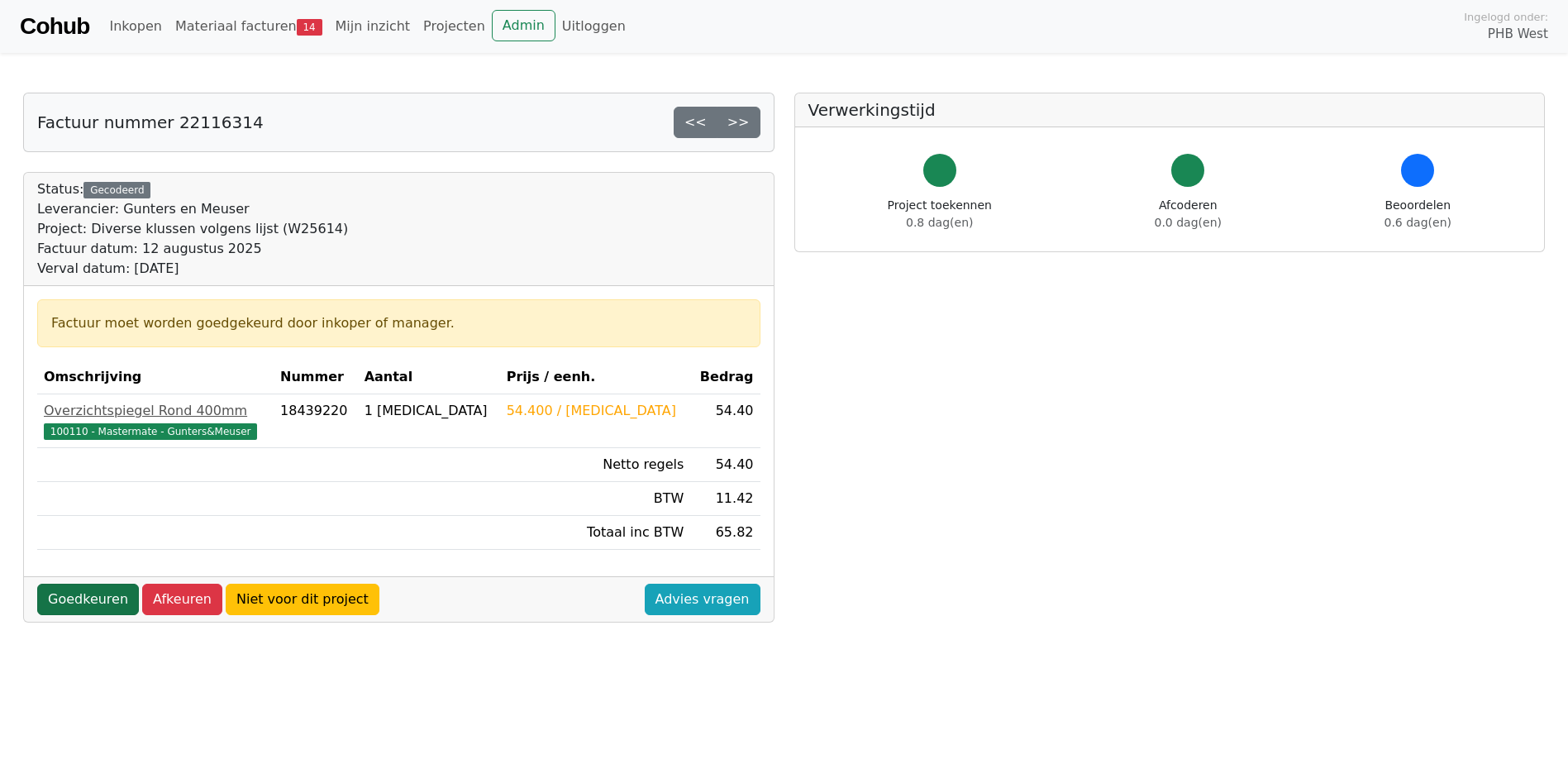
click at [78, 606] on link "Goedkeuren" at bounding box center [88, 598] width 102 height 31
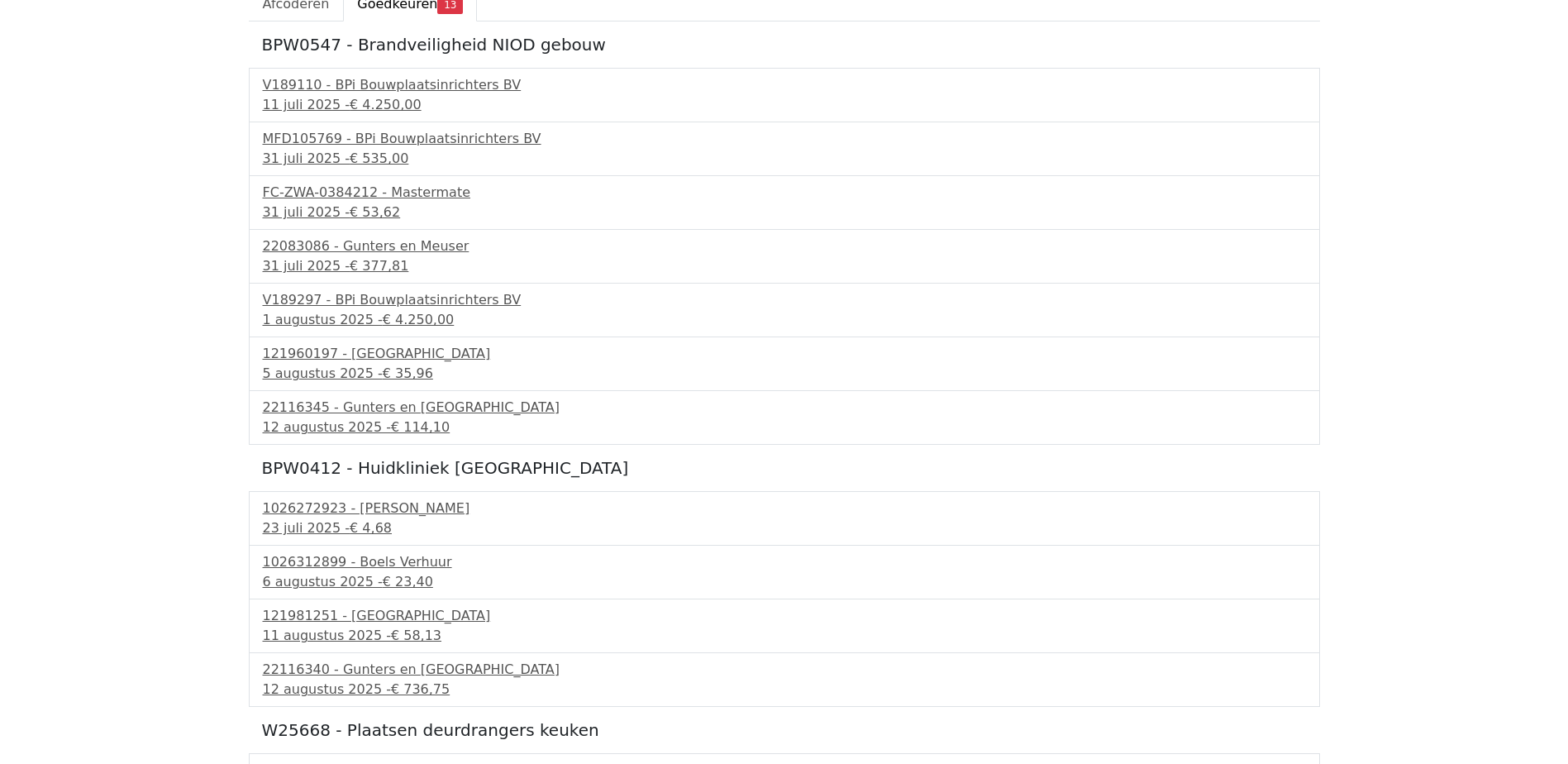
scroll to position [310, 0]
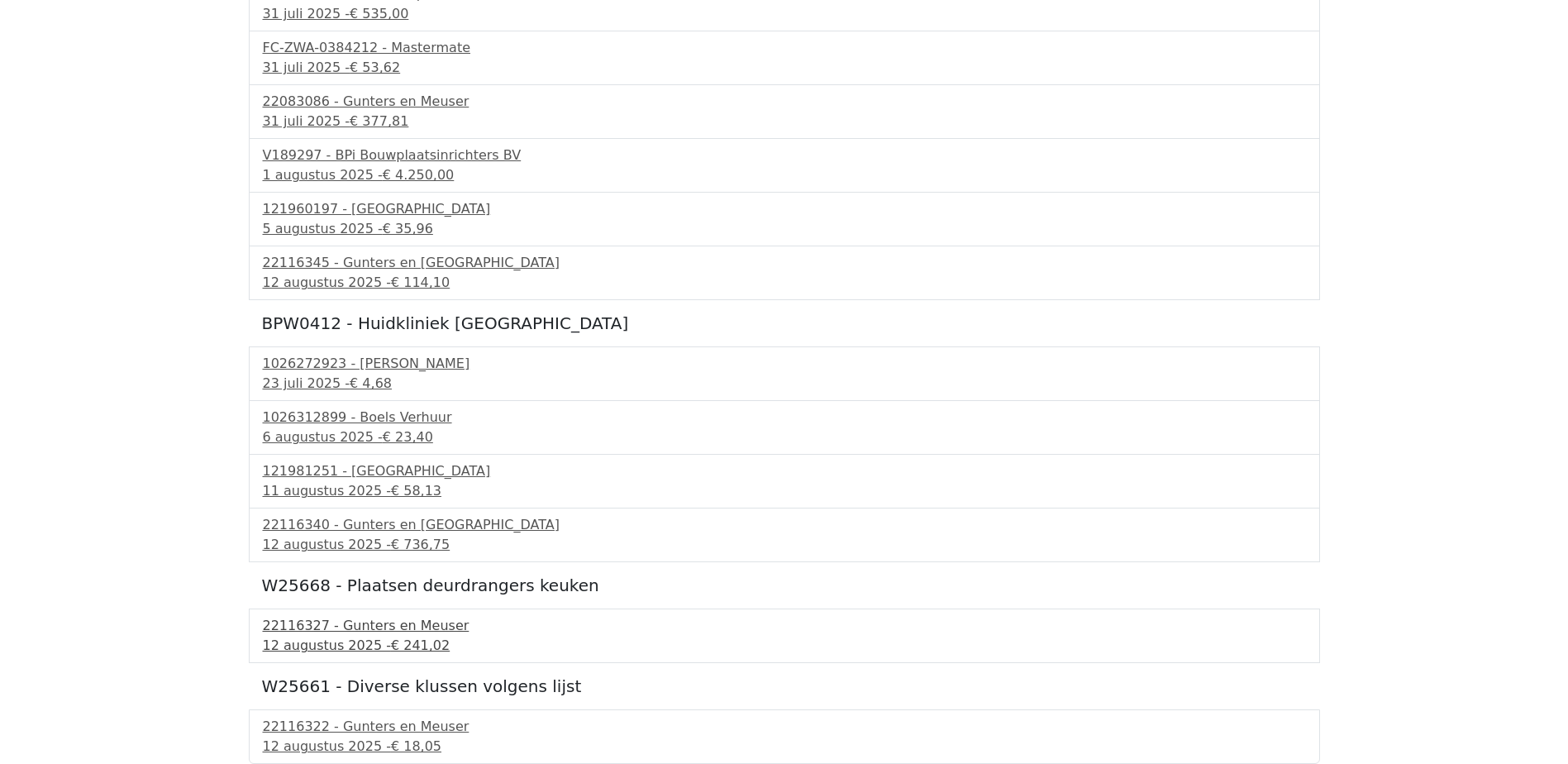
click at [319, 634] on div "22116327 - Gunters en Meuser" at bounding box center [784, 626] width 1043 height 19
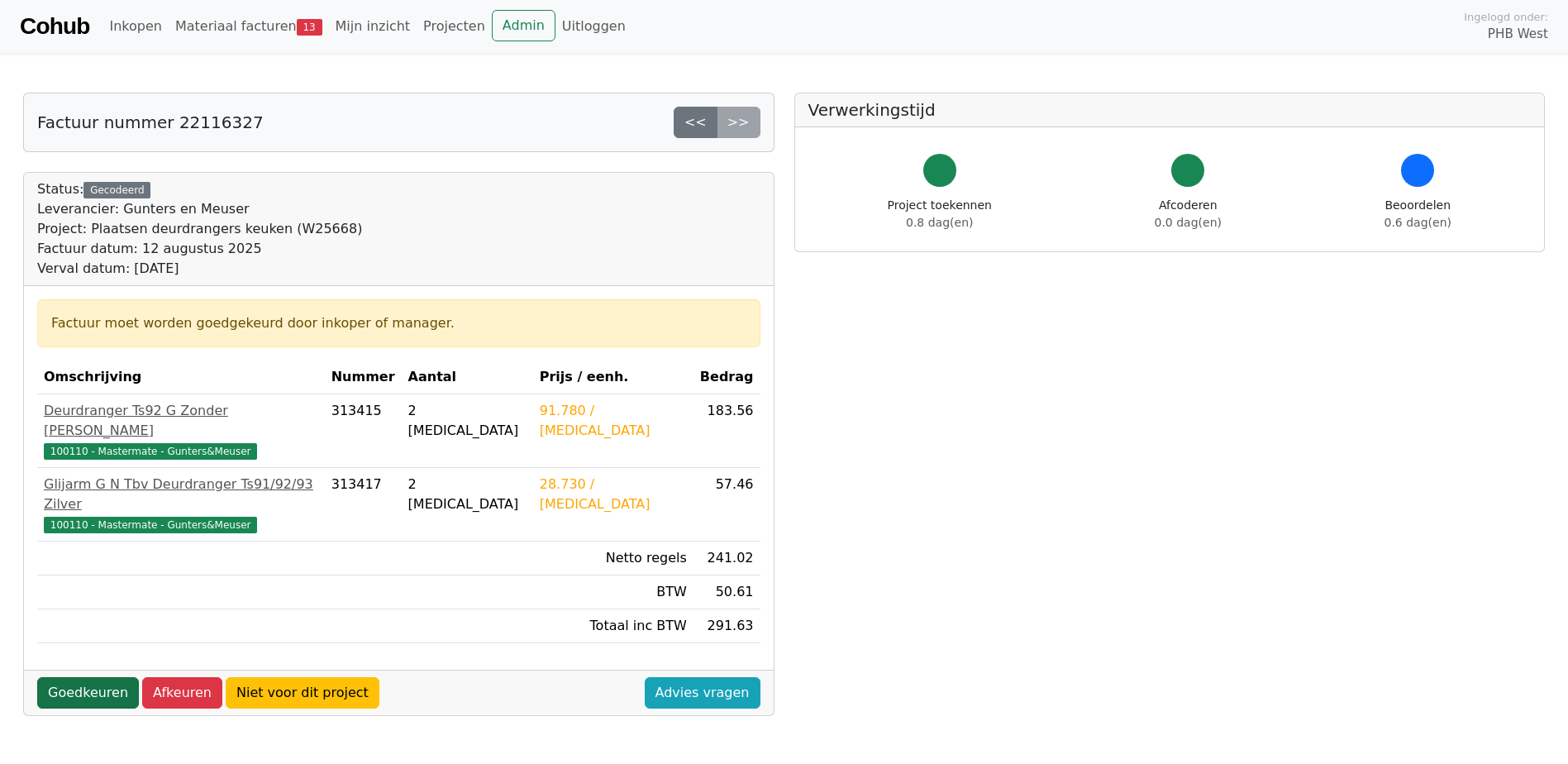
click at [60, 677] on link "Goedkeuren" at bounding box center [88, 692] width 102 height 31
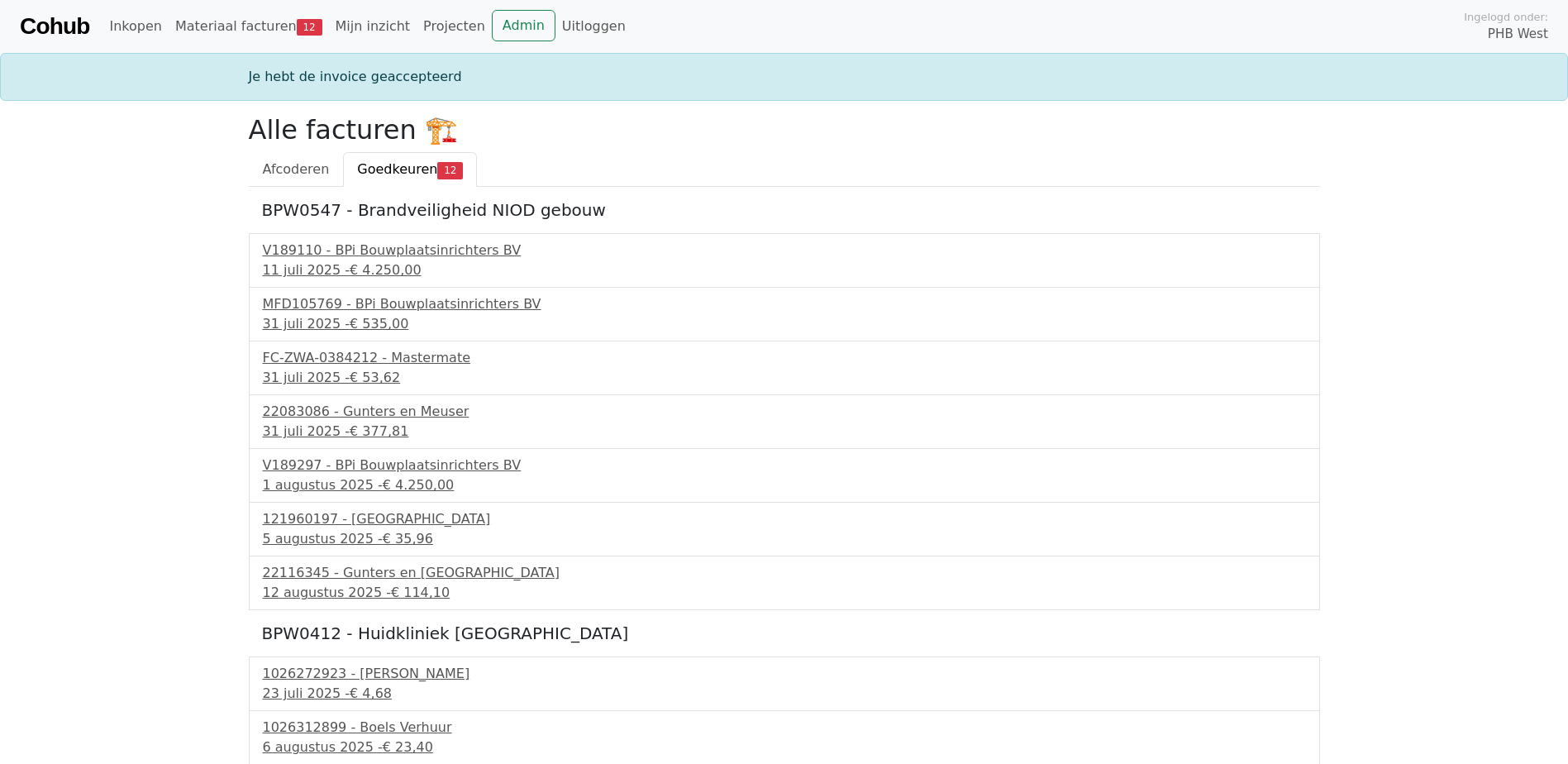
scroll to position [209, 0]
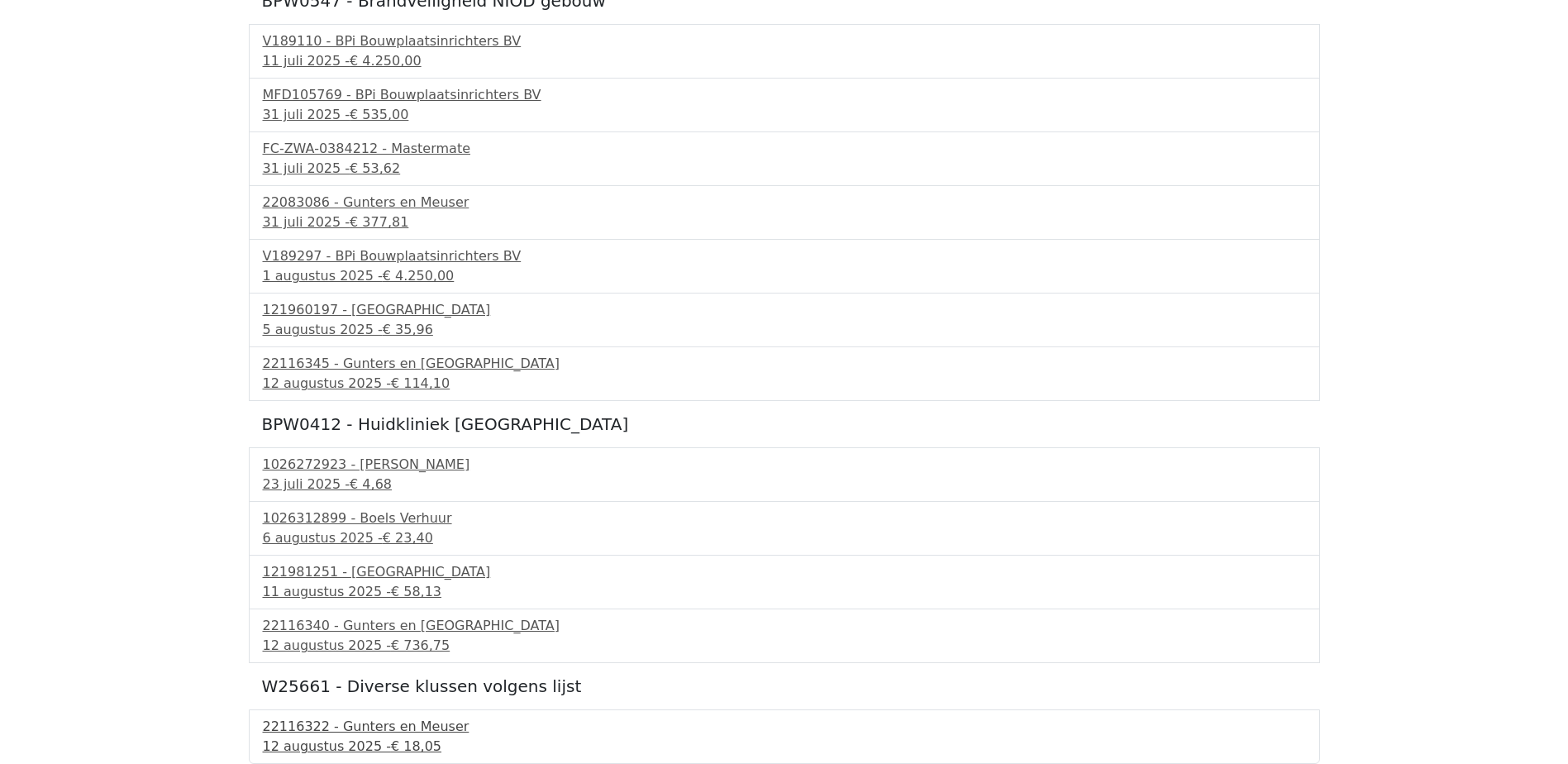
click at [319, 726] on div "22116322 - Gunters en Meuser" at bounding box center [784, 727] width 1043 height 19
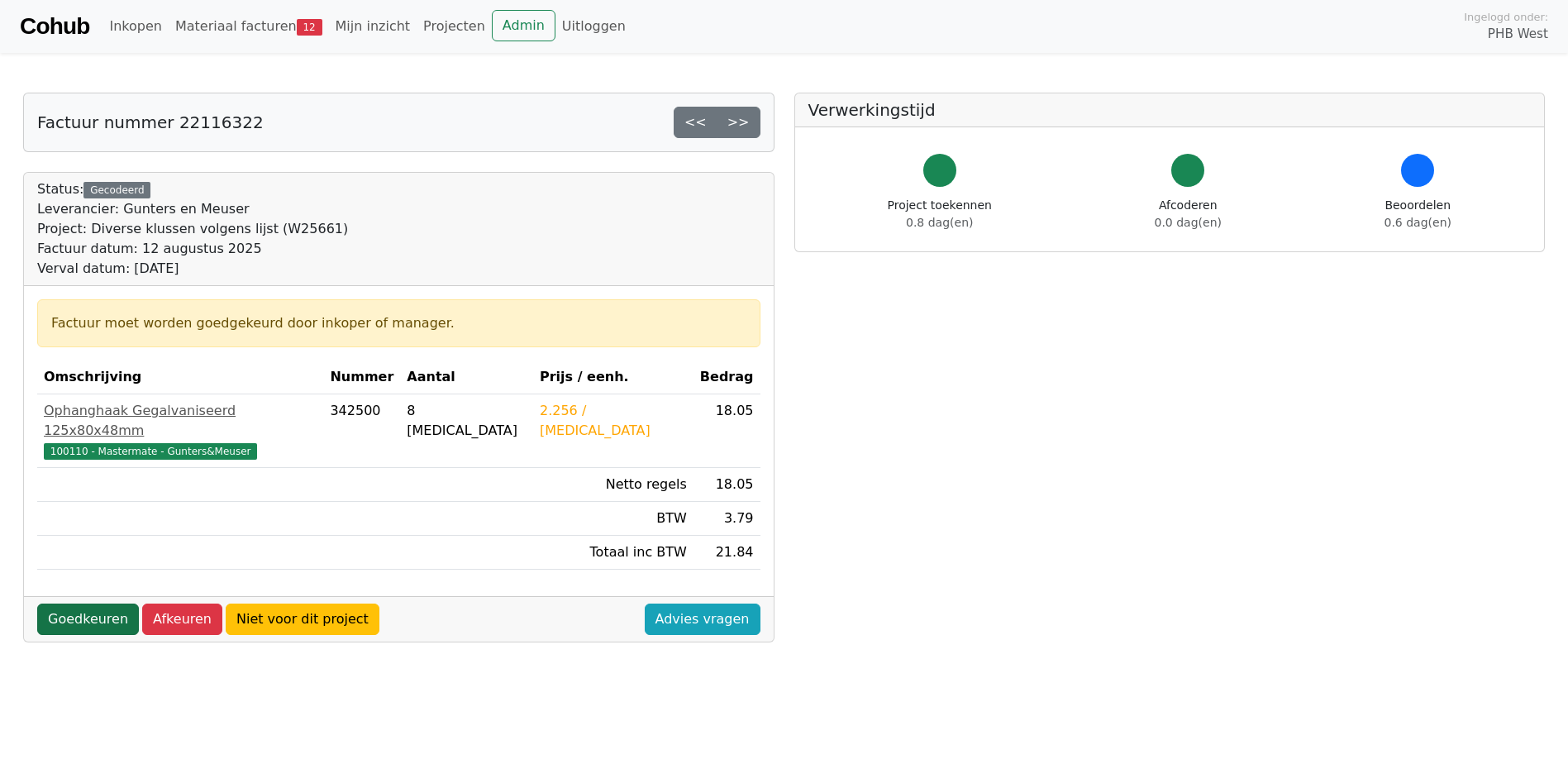
click at [96, 604] on link "Goedkeuren" at bounding box center [88, 619] width 102 height 31
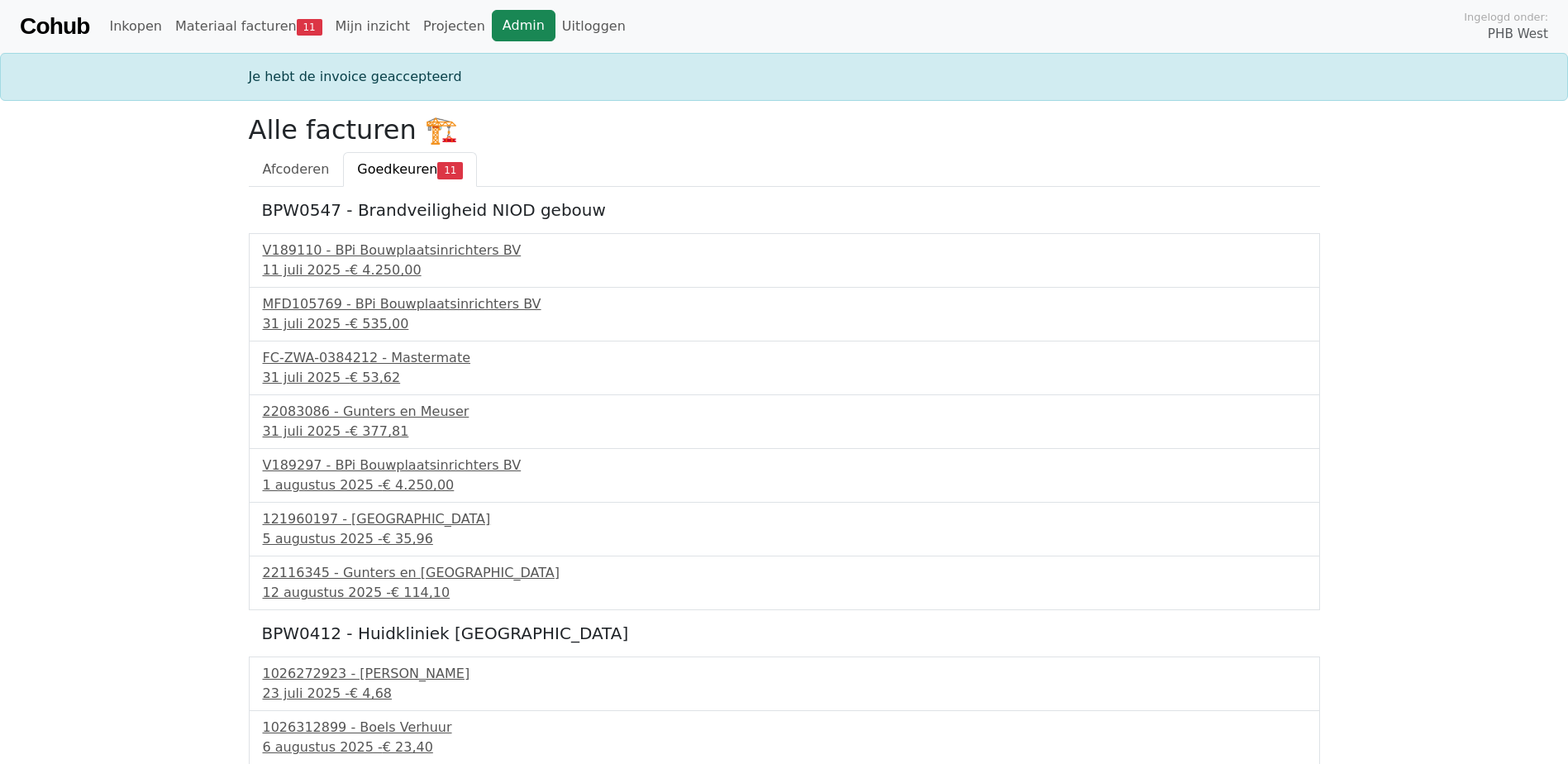
click at [492, 19] on link "Admin" at bounding box center [524, 25] width 64 height 31
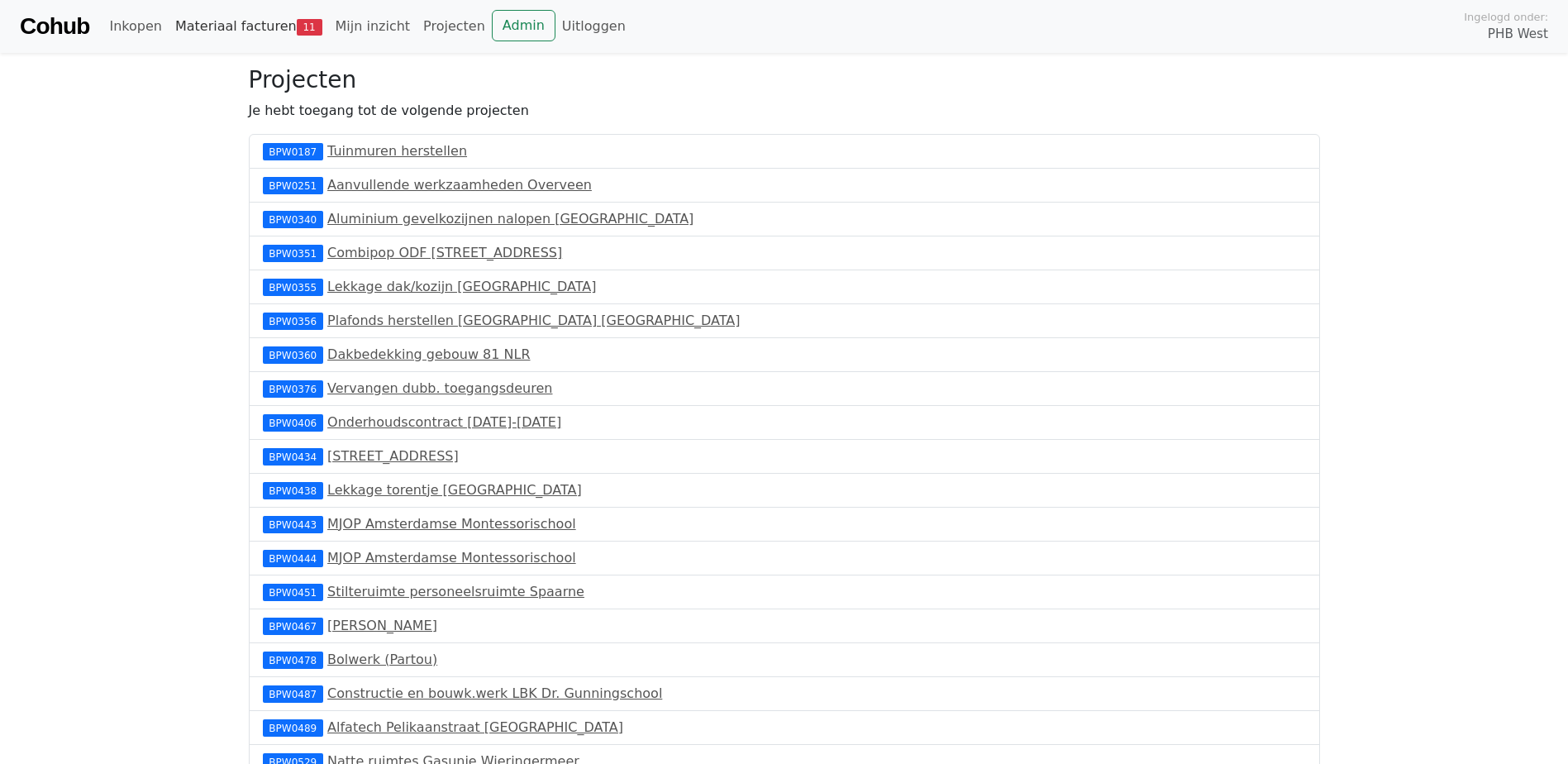
click at [256, 27] on link "Materiaal facturen 11" at bounding box center [249, 26] width 160 height 33
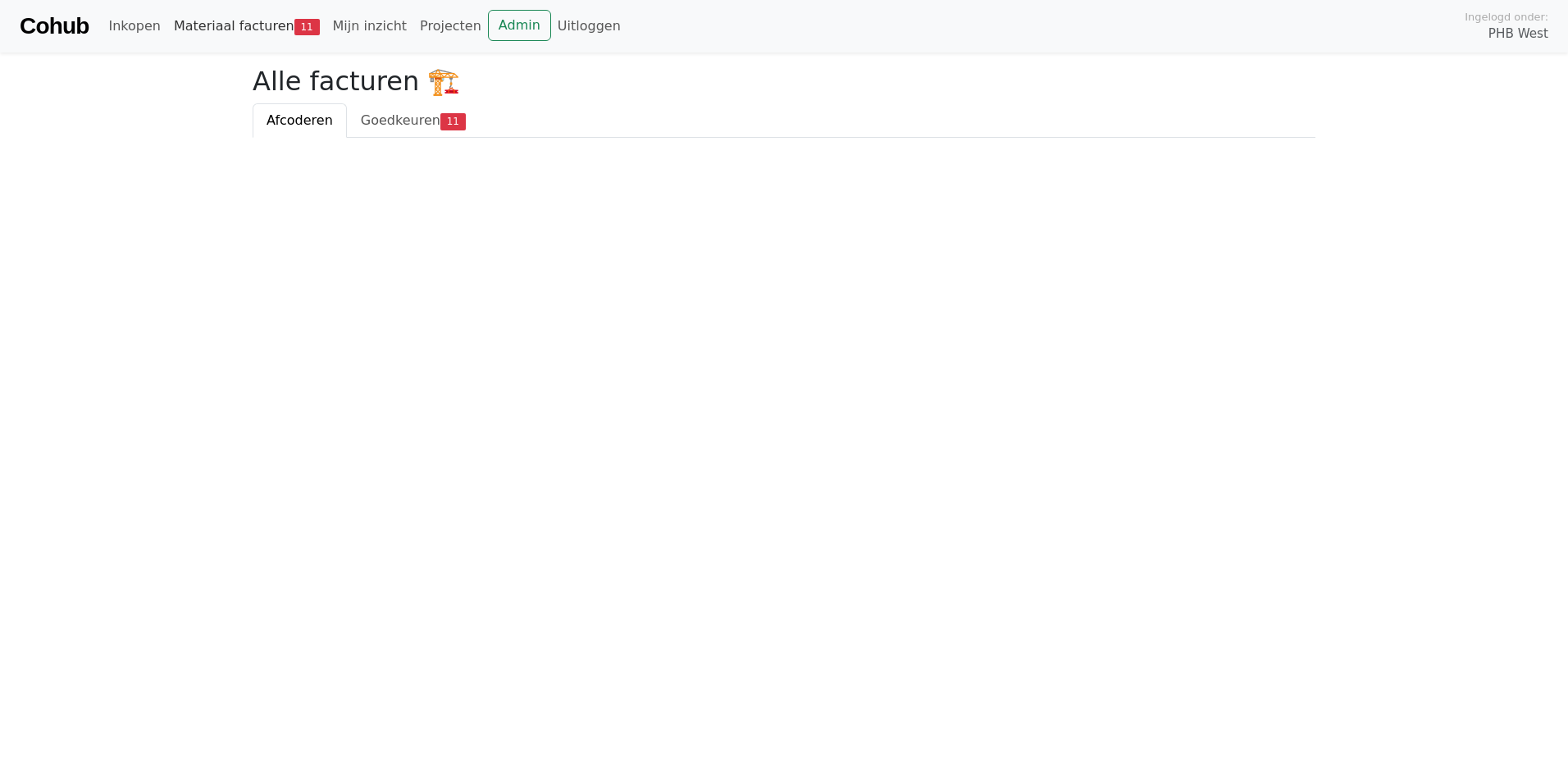
click at [192, 35] on link "Materiaal facturen 11" at bounding box center [247, 25] width 159 height 32
